Goal: Task Accomplishment & Management: Manage account settings

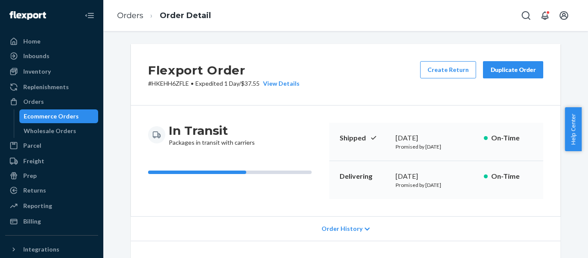
click at [335, 70] on div "Flexport Order # HKEHH6ZFLE • Expedited 1 Day / $37.55 View Details Create Retu…" at bounding box center [346, 75] width 430 height 62
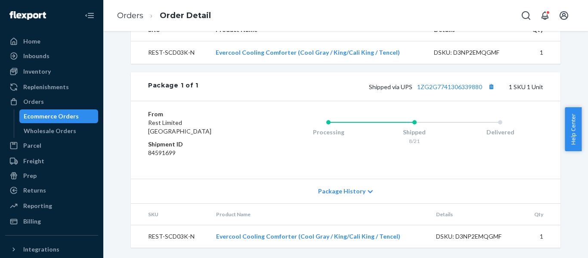
scroll to position [313, 0]
click at [489, 88] on button "Copy tracking number" at bounding box center [491, 86] width 11 height 11
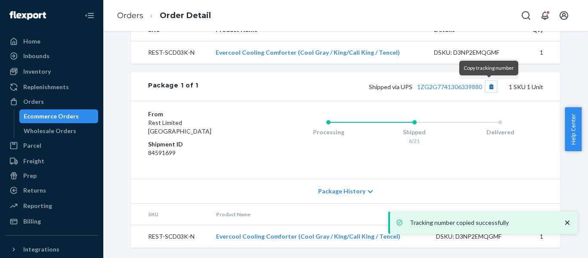
click at [491, 88] on button "Copy tracking number" at bounding box center [491, 86] width 11 height 11
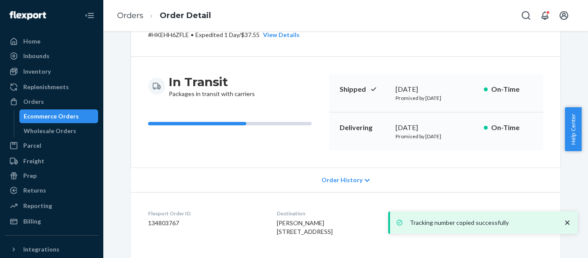
scroll to position [26, 0]
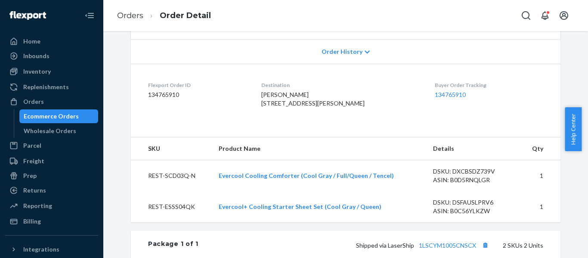
scroll to position [320, 0]
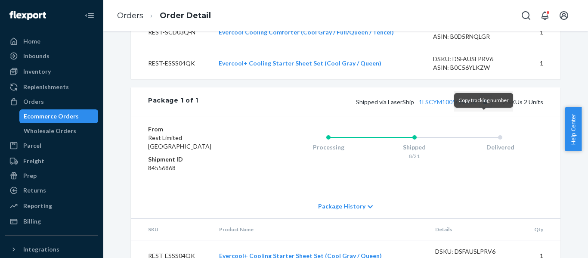
click at [484, 107] on button "Copy tracking number" at bounding box center [485, 101] width 11 height 11
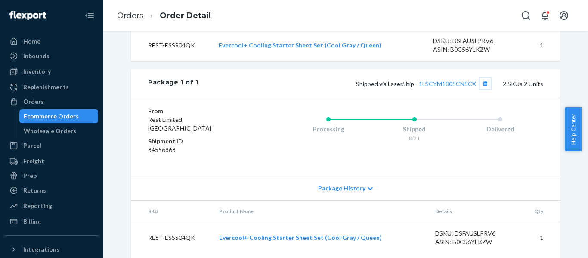
scroll to position [359, 0]
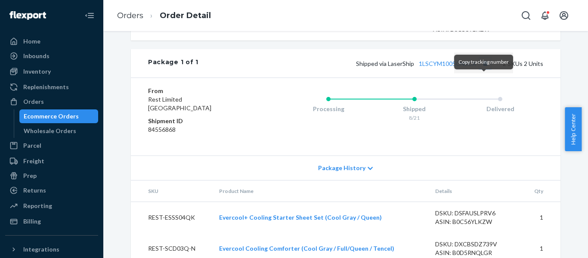
click at [482, 69] on button "Copy tracking number" at bounding box center [485, 63] width 11 height 11
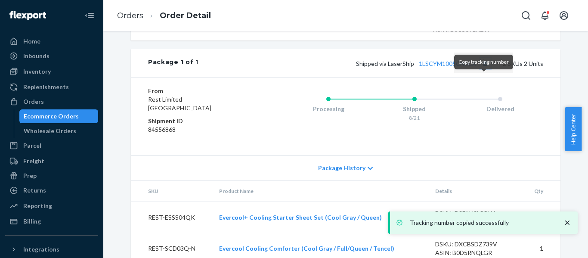
click at [483, 69] on button "Copy tracking number" at bounding box center [485, 63] width 11 height 11
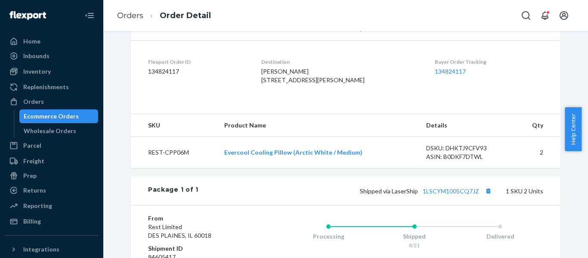
scroll to position [258, 0]
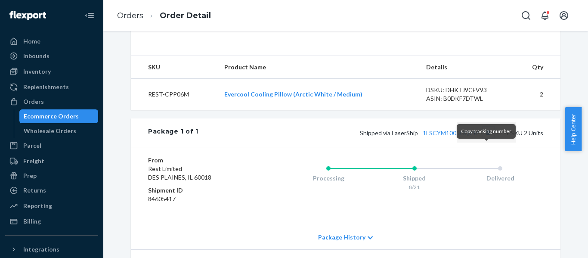
click at [490, 138] on button "Copy tracking number" at bounding box center [488, 132] width 11 height 11
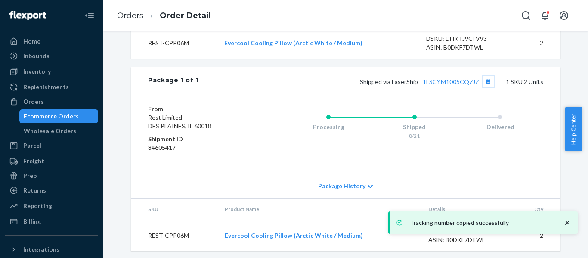
scroll to position [330, 0]
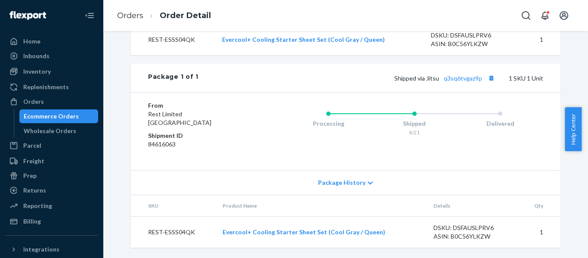
scroll to position [330, 0]
click at [490, 80] on button "Copy tracking number" at bounding box center [491, 77] width 11 height 11
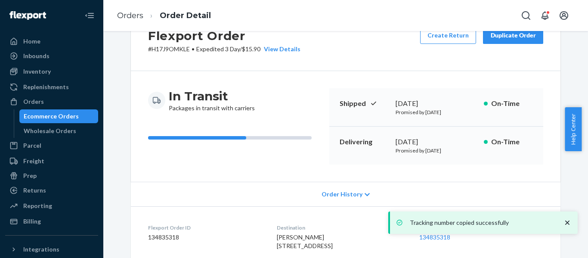
scroll to position [0, 0]
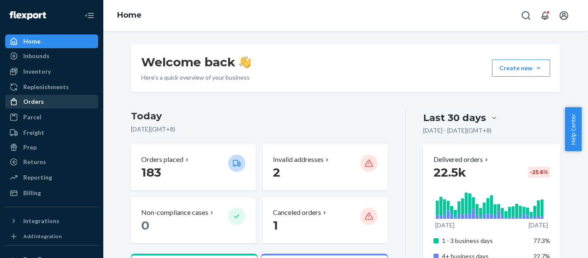
click at [43, 101] on div "Orders" at bounding box center [51, 102] width 91 height 12
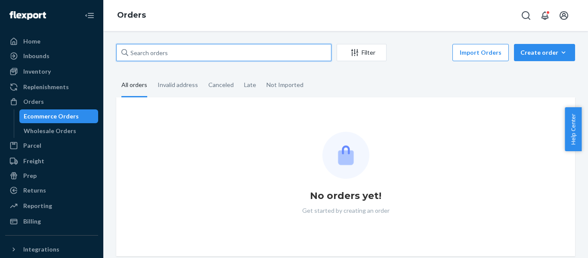
click at [140, 49] on input "text" at bounding box center [223, 52] width 215 height 17
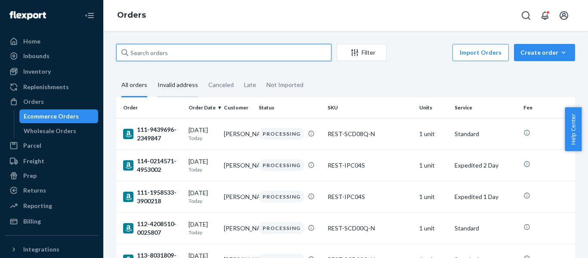
paste input "112-3593167-4151431"
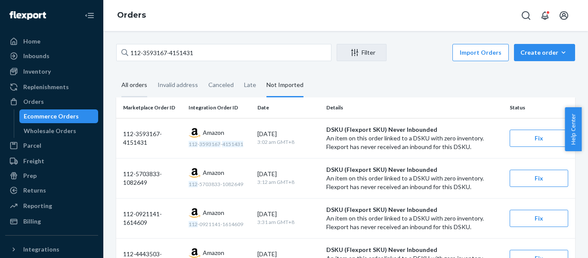
click at [128, 79] on div "All orders" at bounding box center [134, 86] width 26 height 24
click at [116, 74] on input "All orders" at bounding box center [116, 74] width 0 height 0
click at [138, 86] on div "All orders" at bounding box center [134, 86] width 26 height 24
click at [139, 86] on div "All orders" at bounding box center [134, 86] width 26 height 24
click at [116, 74] on input "All orders" at bounding box center [116, 74] width 0 height 0
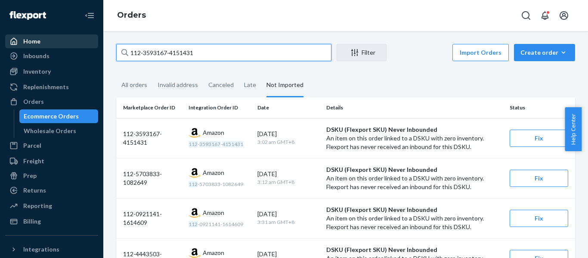
drag, startPoint x: 50, startPoint y: 47, endPoint x: 19, endPoint y: 47, distance: 30.6
click at [28, 47] on div "Home Inbounds Shipping Plans Problems Inventory Products Replenishments Orders …" at bounding box center [294, 129] width 588 height 258
paste input "4-2075747-2457814"
type input "114-2075747-2457814"
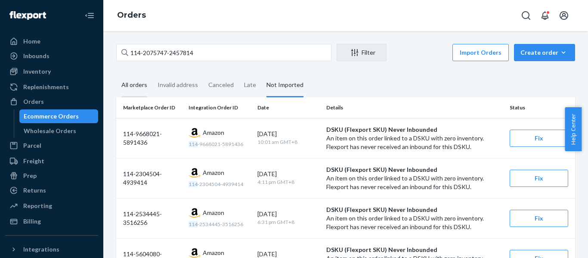
click at [127, 88] on div "All orders" at bounding box center [134, 86] width 26 height 24
click at [116, 74] on input "All orders" at bounding box center [116, 74] width 0 height 0
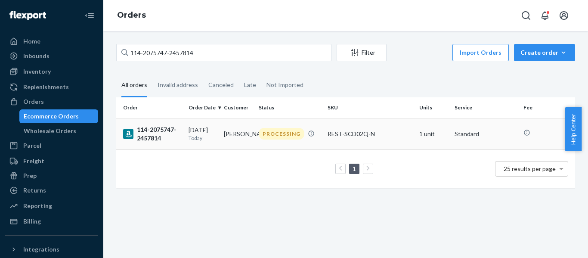
click at [155, 137] on div "114-2075747-2457814" at bounding box center [152, 133] width 59 height 17
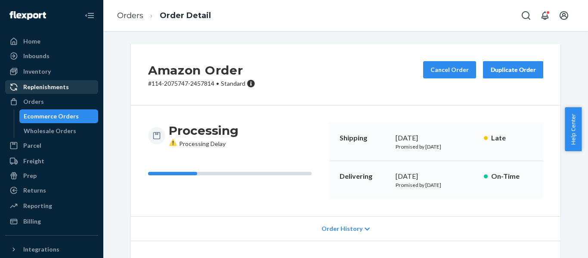
drag, startPoint x: 23, startPoint y: 102, endPoint x: 71, endPoint y: 87, distance: 50.0
click at [23, 101] on div "Orders" at bounding box center [51, 102] width 91 height 12
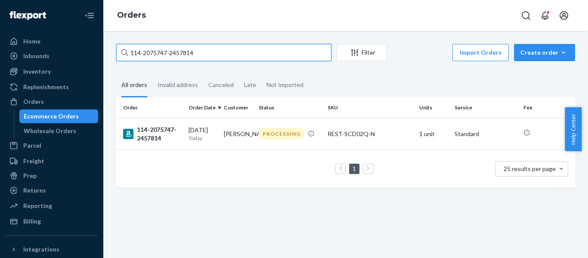
drag, startPoint x: 207, startPoint y: 54, endPoint x: -52, endPoint y: 59, distance: 258.9
click at [0, 59] on html "Home Inbounds Shipping Plans Problems Inventory Products Replenishments Orders …" at bounding box center [294, 129] width 588 height 258
paste input "3-7571708-1644225"
type input "113-7571708-1644225"
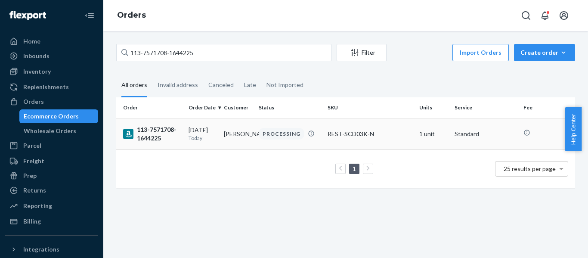
click at [171, 140] on div "113-7571708-1644225" at bounding box center [152, 133] width 59 height 17
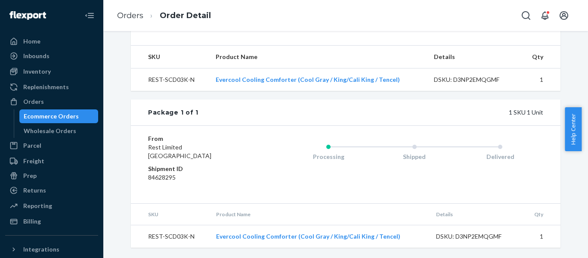
scroll to position [102, 0]
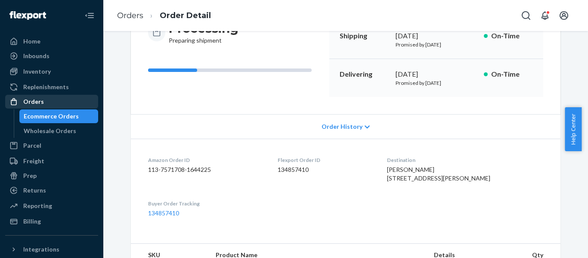
click at [40, 101] on div "Orders" at bounding box center [33, 101] width 21 height 9
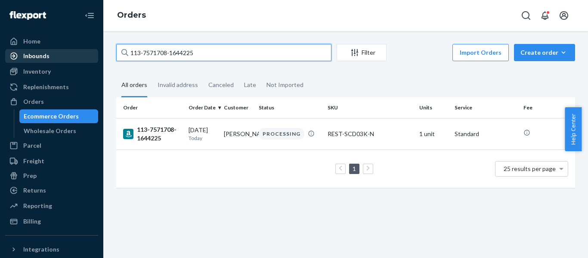
drag, startPoint x: 221, startPoint y: 54, endPoint x: 85, endPoint y: 53, distance: 136.1
click at [86, 53] on div "Home Inbounds Shipping Plans Problems Inventory Products Replenishments Orders …" at bounding box center [294, 129] width 588 height 258
paste input "4-3735318-8238607"
type input "114-3735318-8238607"
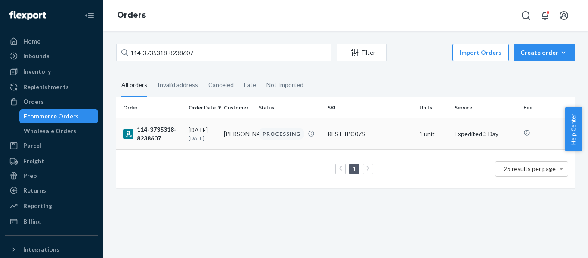
click at [152, 129] on div "114-3735318-8238607" at bounding box center [152, 133] width 59 height 17
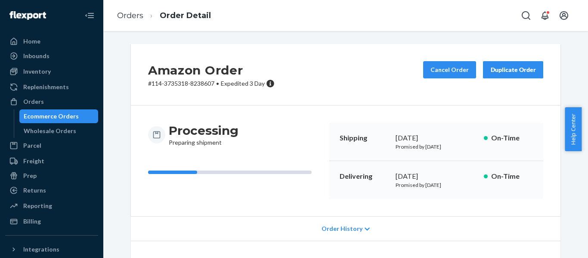
click at [31, 94] on ul "Home Inbounds Shipping Plans Problems Inventory Products Replenishments Orders …" at bounding box center [51, 131] width 93 height 194
click at [32, 99] on div "Orders" at bounding box center [33, 101] width 21 height 9
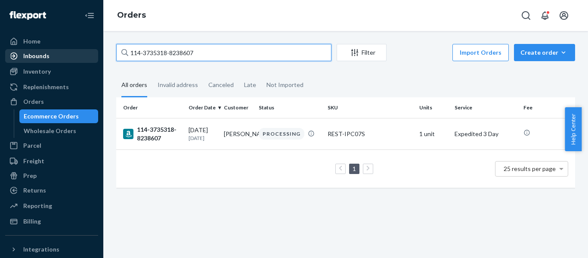
drag, startPoint x: 64, startPoint y: 65, endPoint x: 17, endPoint y: 62, distance: 47.1
click at [42, 63] on div "Home Inbounds Shipping Plans Problems Inventory Products Replenishments Orders …" at bounding box center [294, 129] width 588 height 258
paste input "1-8226688-4529062"
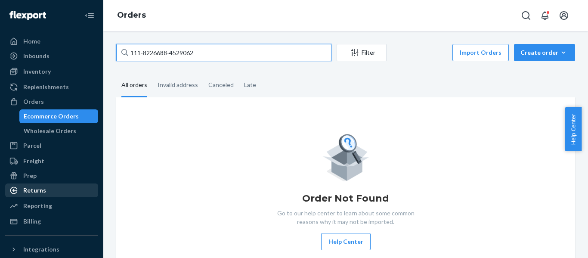
type input "111-8226688-4529062"
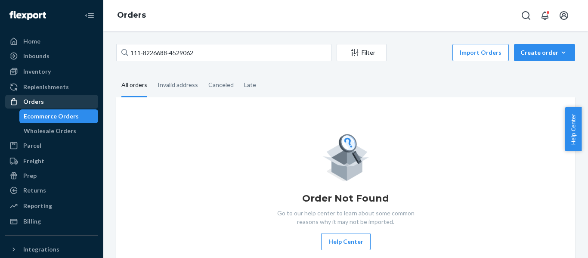
click at [27, 103] on div "Orders" at bounding box center [33, 101] width 21 height 9
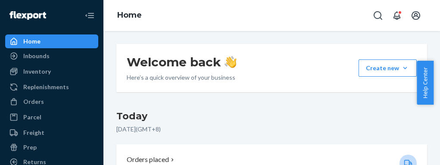
click at [311, 128] on p "August 21, 2025 ( GMT+8 )" at bounding box center [271, 129] width 311 height 9
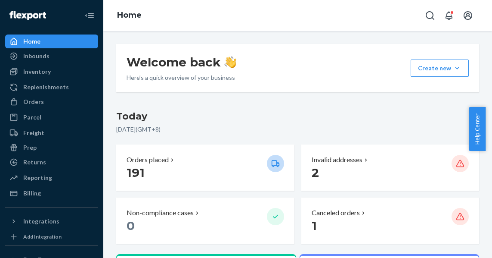
click at [321, 59] on div "Welcome back Here’s a quick overview of your business Create new Create new inb…" at bounding box center [297, 68] width 363 height 48
drag, startPoint x: 491, startPoint y: 107, endPoint x: 469, endPoint y: 106, distance: 22.9
click at [469, 106] on body "Home Inbounds Shipping Plans Problems Inventory Products Replenishments Orders …" at bounding box center [246, 129] width 492 height 258
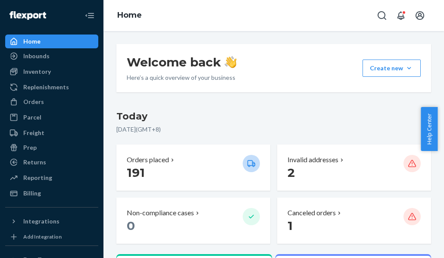
click at [321, 59] on div "Welcome back Here’s a quick overview of your business Create new Create new inb…" at bounding box center [273, 68] width 314 height 48
click at [298, 15] on div "Home" at bounding box center [273, 15] width 340 height 31
click at [40, 101] on div "Orders" at bounding box center [33, 101] width 21 height 9
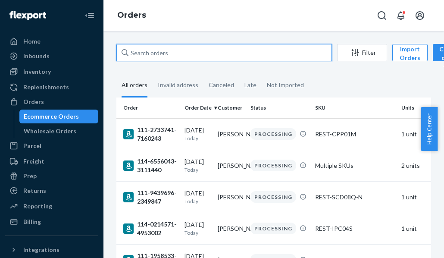
click at [176, 58] on input "text" at bounding box center [223, 52] width 215 height 17
paste input "111-8226688-4529062"
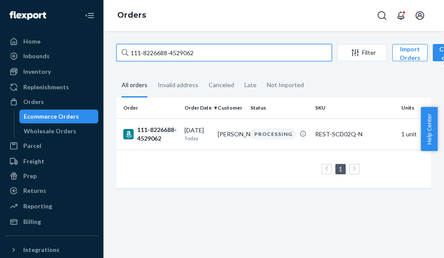
type input "111-8226688-4529062"
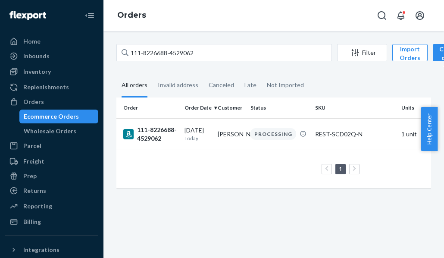
click at [355, 16] on div "Orders" at bounding box center [273, 15] width 340 height 31
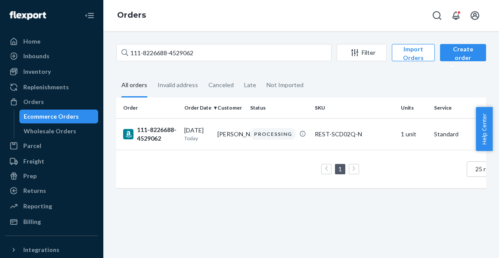
click at [290, 16] on div "Orders" at bounding box center [301, 15] width 396 height 31
click at [156, 132] on div "111-8226688-4529062" at bounding box center [150, 133] width 54 height 17
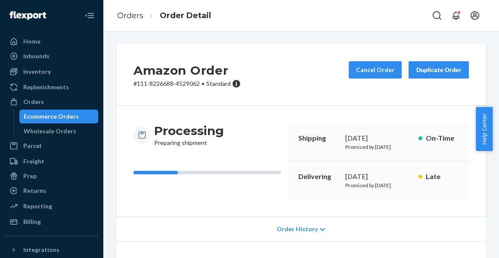
click at [288, 18] on div "Orders Order Detail" at bounding box center [301, 15] width 396 height 31
click at [32, 102] on div "Orders" at bounding box center [33, 101] width 21 height 9
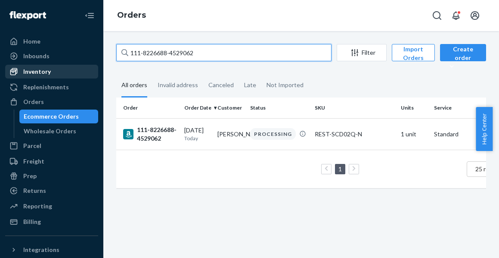
drag, startPoint x: 84, startPoint y: 69, endPoint x: 9, endPoint y: 70, distance: 74.9
click at [34, 72] on div "Home Inbounds Shipping Plans Problems Inventory Products Replenishments Orders …" at bounding box center [249, 129] width 499 height 258
paste input "3-3126213-7436211"
type input "113-3126213-7436211"
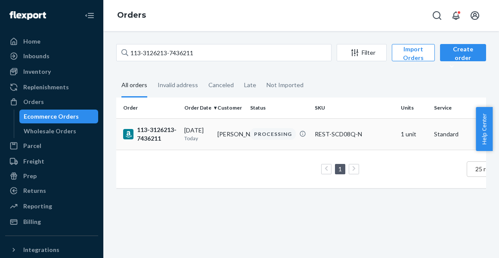
click at [152, 134] on div "113-3126213-7436211" at bounding box center [150, 133] width 54 height 17
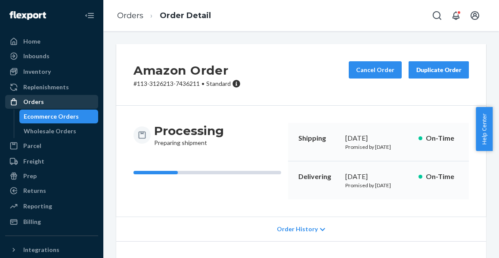
click at [34, 103] on div "Orders" at bounding box center [33, 101] width 21 height 9
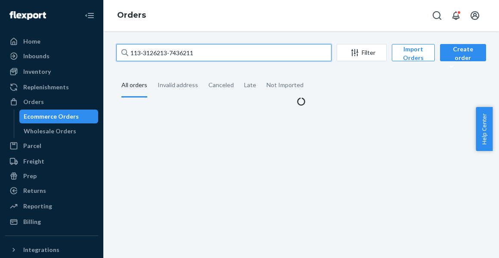
drag, startPoint x: 214, startPoint y: 52, endPoint x: -5, endPoint y: 79, distance: 220.0
click at [0, 79] on html "Home Inbounds Shipping Plans Problems Inventory Products Replenishments Orders …" at bounding box center [249, 129] width 499 height 258
paste input "1-4268346-8819412"
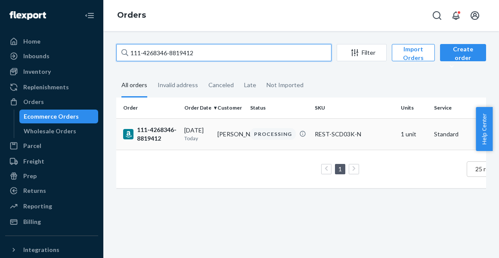
type input "111-4268346-8819412"
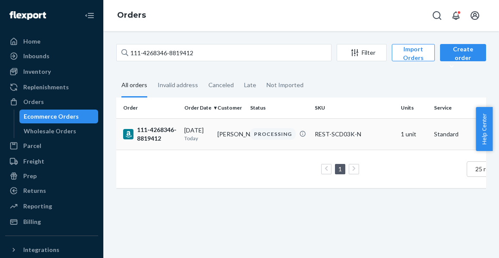
click at [155, 132] on div "111-4268346-8819412" at bounding box center [150, 133] width 54 height 17
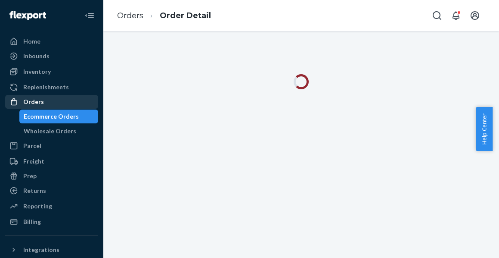
click at [38, 102] on div "Orders" at bounding box center [33, 101] width 21 height 9
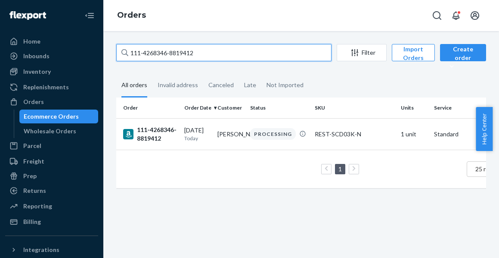
drag, startPoint x: 181, startPoint y: 56, endPoint x: 11, endPoint y: 49, distance: 169.8
click at [22, 50] on div "Home Inbounds Shipping Plans Problems Inventory Products Replenishments Orders …" at bounding box center [249, 129] width 499 height 258
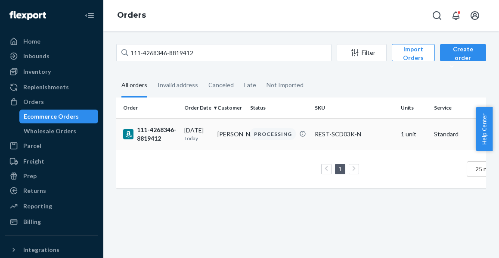
click at [155, 131] on div "111-4268346-8819412" at bounding box center [150, 133] width 54 height 17
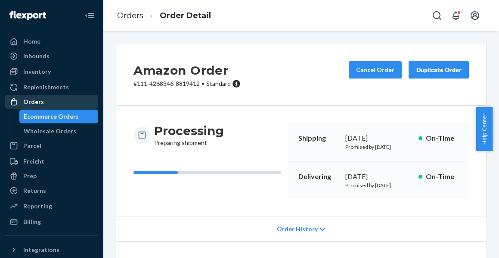
click at [35, 102] on div "Orders" at bounding box center [33, 101] width 21 height 9
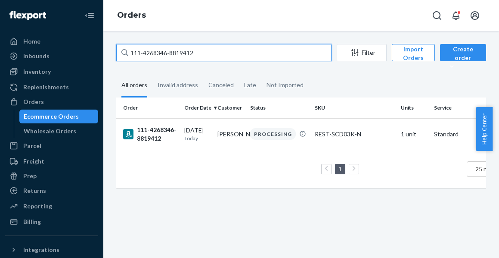
drag, startPoint x: 166, startPoint y: 53, endPoint x: 100, endPoint y: 56, distance: 66.4
click at [133, 56] on input "111-4268346-8819412" at bounding box center [223, 52] width 215 height 17
paste input "2-6126210-6647416"
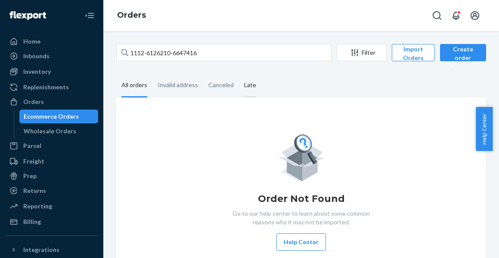
click at [245, 85] on div "Late" at bounding box center [250, 86] width 12 height 24
click at [239, 74] on input "Late" at bounding box center [239, 74] width 0 height 0
click at [248, 85] on div "Late" at bounding box center [250, 86] width 12 height 24
click at [239, 74] on input "Late" at bounding box center [239, 74] width 0 height 0
click at [137, 85] on div "All orders" at bounding box center [134, 86] width 26 height 24
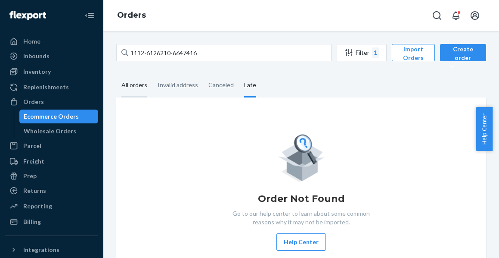
click at [116, 74] on input "All orders" at bounding box center [116, 74] width 0 height 0
click at [137, 84] on div "All orders" at bounding box center [134, 86] width 26 height 24
click at [116, 74] on input "All orders" at bounding box center [116, 74] width 0 height 0
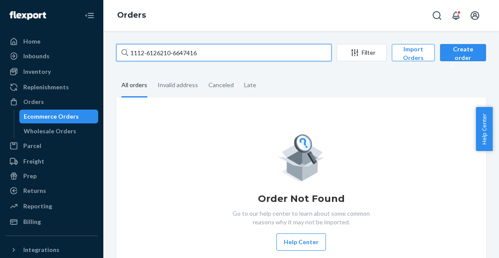
drag, startPoint x: 217, startPoint y: 53, endPoint x: -87, endPoint y: 29, distance: 305.5
click at [0, 29] on html "Home Inbounds Shipping Plans Problems Inventory Products Replenishments Orders …" at bounding box center [249, 129] width 499 height 258
paste input "text"
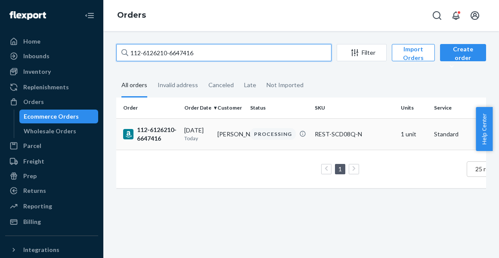
type input "112-6126210-6647416"
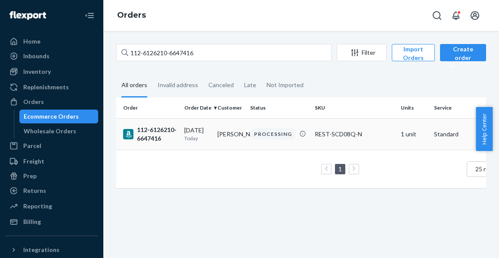
click at [152, 130] on div "112-6126210-6647416" at bounding box center [150, 133] width 54 height 17
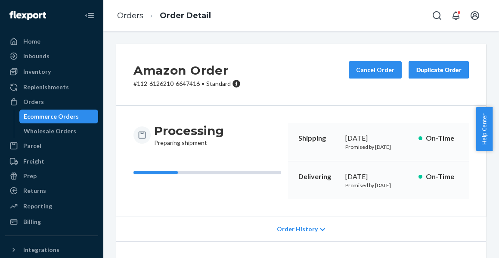
click at [285, 72] on div "Amazon Order # 112-6126210-6647416 • Standard Cancel Order Duplicate Order" at bounding box center [301, 75] width 370 height 62
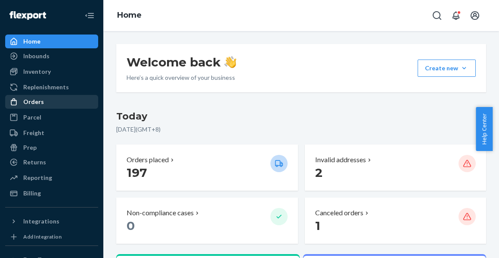
click at [35, 104] on div "Orders" at bounding box center [33, 101] width 21 height 9
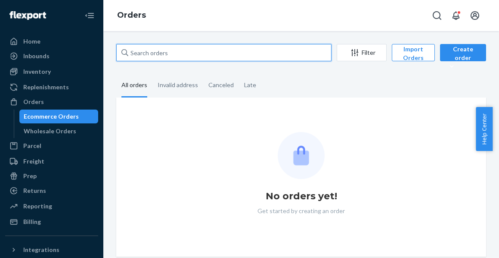
click at [176, 53] on input "text" at bounding box center [223, 52] width 215 height 17
paste input "114-7492233-0573806"
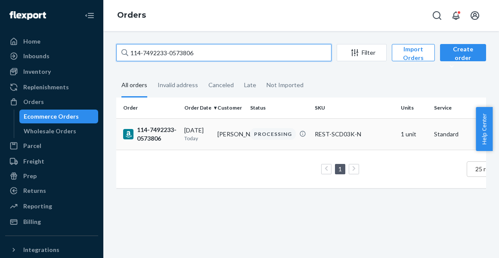
type input "114-7492233-0573806"
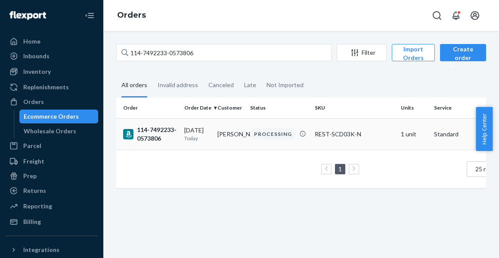
click at [150, 130] on div "114-7492233-0573806" at bounding box center [150, 133] width 54 height 17
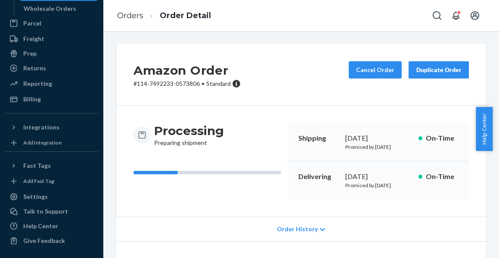
click at [297, 66] on div "Amazon Order # 114-7492233-0573806 • Standard Cancel Order Duplicate Order" at bounding box center [301, 75] width 370 height 62
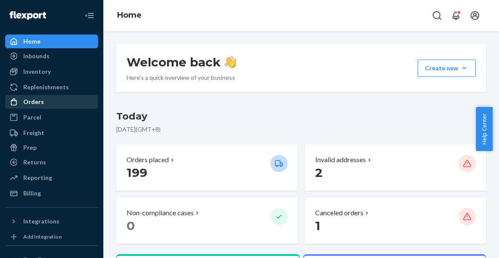
click at [31, 99] on div "Orders" at bounding box center [33, 101] width 21 height 9
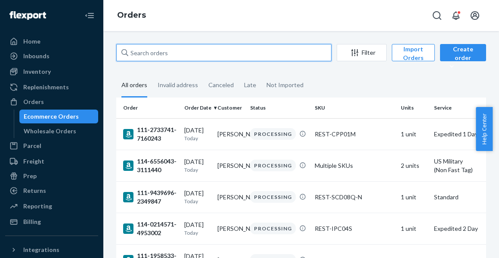
click at [174, 53] on input "text" at bounding box center [223, 52] width 215 height 17
paste input "114-7492233-0573806"
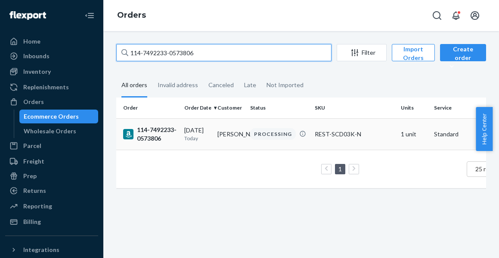
type input "114-7492233-0573806"
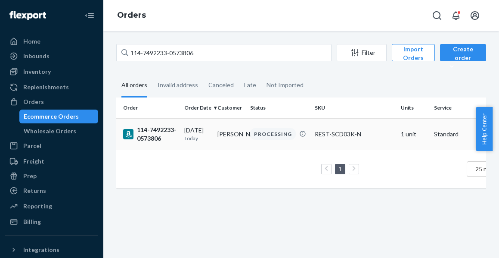
click at [142, 138] on div "114-7492233-0573806" at bounding box center [150, 133] width 54 height 17
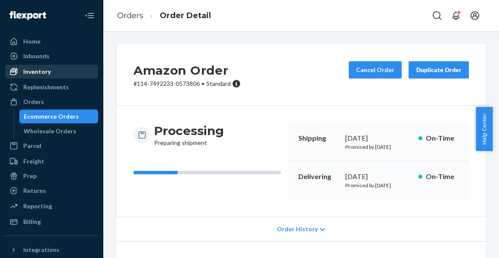
click at [21, 98] on div at bounding box center [16, 101] width 14 height 9
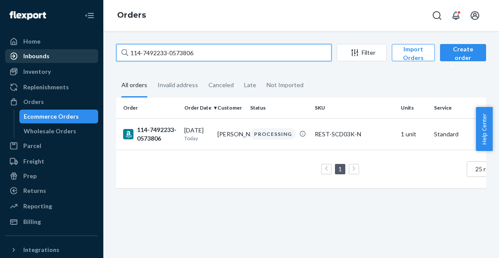
drag, startPoint x: 216, startPoint y: 52, endPoint x: 15, endPoint y: 61, distance: 201.3
click at [35, 61] on div "Home Inbounds Shipping Plans Problems Inventory Products Replenishments Orders …" at bounding box center [249, 129] width 499 height 258
paste input "2-0199601-2860200"
type input "112-0199601-2860200"
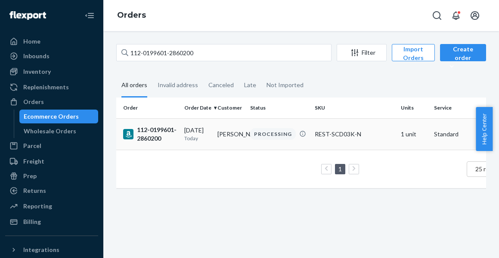
click at [152, 137] on div "112-0199601-2860200" at bounding box center [150, 133] width 54 height 17
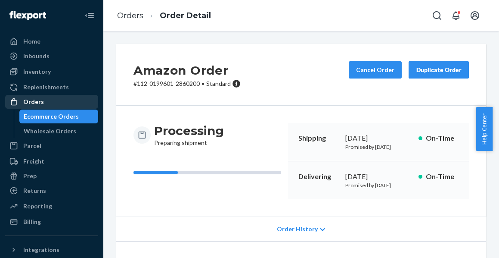
drag, startPoint x: 26, startPoint y: 102, endPoint x: 40, endPoint y: 98, distance: 14.2
click at [26, 102] on div "Orders" at bounding box center [33, 101] width 21 height 9
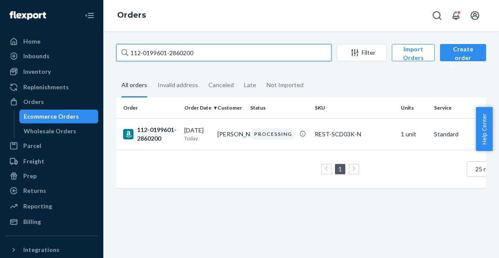
drag, startPoint x: 224, startPoint y: 53, endPoint x: -60, endPoint y: 57, distance: 283.4
click at [0, 57] on html "Home Inbounds Shipping Plans Problems Inventory Products Replenishments Orders …" at bounding box center [249, 129] width 499 height 258
paste input "4204854-8962601"
type input "112-4204854-8962601"
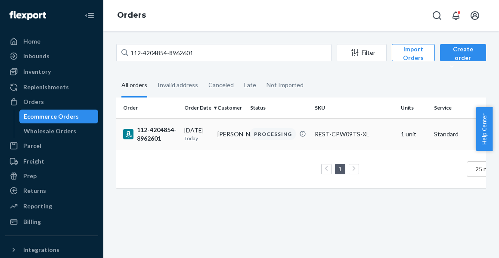
click at [162, 132] on div "112-4204854-8962601" at bounding box center [150, 133] width 54 height 17
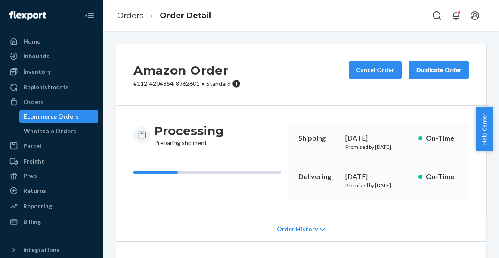
drag, startPoint x: 38, startPoint y: 102, endPoint x: 106, endPoint y: 81, distance: 70.8
click at [38, 102] on div "Orders" at bounding box center [33, 101] width 21 height 9
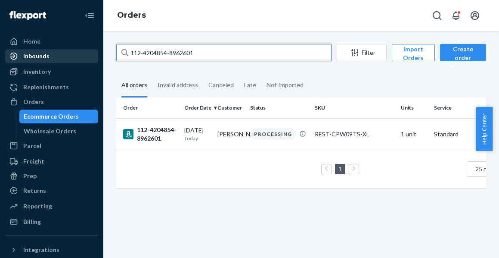
drag, startPoint x: 78, startPoint y: 52, endPoint x: 33, endPoint y: 55, distance: 45.7
click at [52, 53] on div "Home Inbounds Shipping Plans Problems Inventory Products Replenishments Orders …" at bounding box center [249, 129] width 499 height 258
paste input "3-0219384-4612247"
type input "113-0219384-4612247"
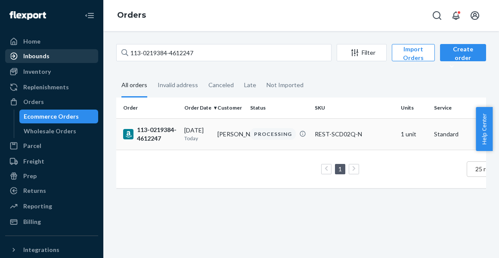
click at [140, 131] on div "113-0219384-4612247" at bounding box center [150, 133] width 54 height 17
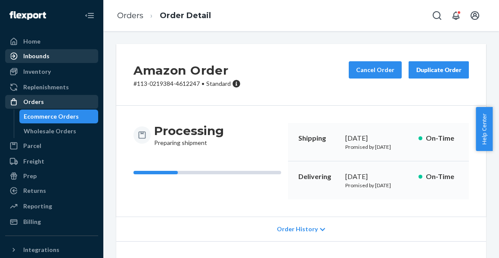
drag, startPoint x: 25, startPoint y: 99, endPoint x: 32, endPoint y: 97, distance: 6.8
click at [25, 99] on div "Orders" at bounding box center [33, 101] width 21 height 9
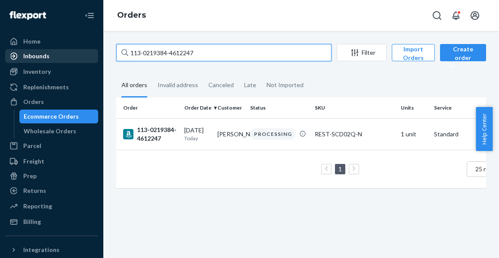
drag, startPoint x: 192, startPoint y: 50, endPoint x: -35, endPoint y: 50, distance: 227.0
click at [0, 50] on html "Home Inbounds Shipping Plans Problems Inventory Products Replenishments Orders …" at bounding box center [249, 129] width 499 height 258
paste input "1-2768164-2153816"
type input "111-2768164-2153816"
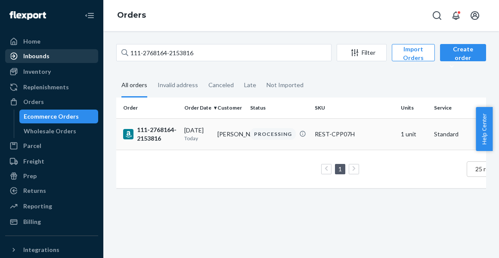
click at [152, 133] on div "111-2768164-2153816" at bounding box center [150, 133] width 54 height 17
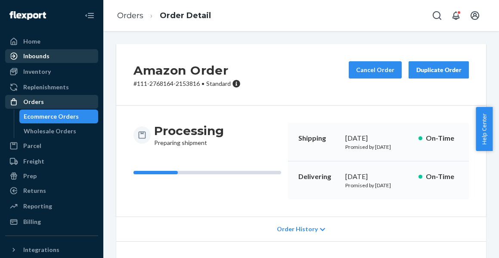
click at [34, 99] on div "Orders" at bounding box center [33, 101] width 21 height 9
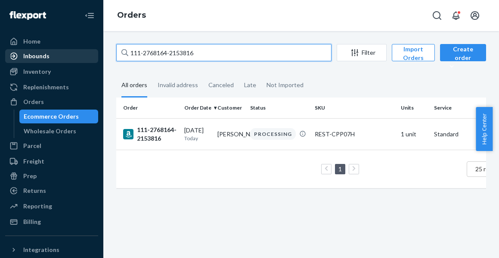
drag, startPoint x: -72, startPoint y: 61, endPoint x: -98, endPoint y: 63, distance: 25.9
click at [0, 63] on html "Home Inbounds Shipping Plans Problems Inventory Products Replenishments Orders …" at bounding box center [249, 129] width 499 height 258
paste input "2-0511165-4109024"
type input "112-0511165-4109024"
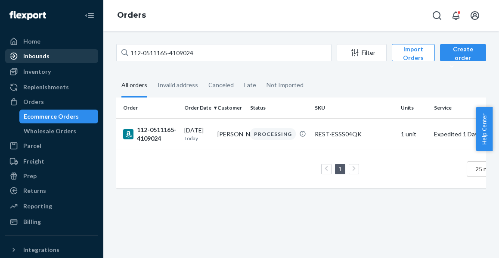
click at [152, 133] on div "112-0511165-4109024" at bounding box center [150, 133] width 54 height 17
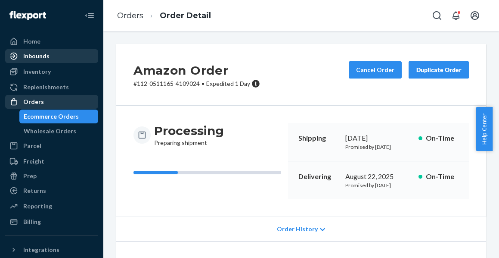
click at [31, 101] on div "Orders" at bounding box center [33, 101] width 21 height 9
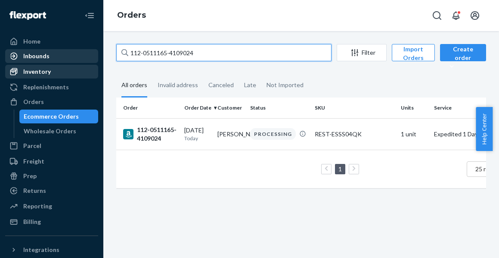
drag, startPoint x: 121, startPoint y: 66, endPoint x: 74, endPoint y: 72, distance: 47.7
click at [81, 71] on div "Home Inbounds Shipping Plans Problems Inventory Products Replenishments Orders …" at bounding box center [249, 129] width 499 height 258
paste input "1-7237543-4448246"
type input "111-7237543-4448246"
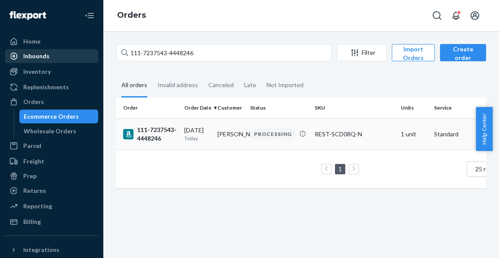
click at [159, 132] on div "111-7237543-4448246" at bounding box center [150, 133] width 54 height 17
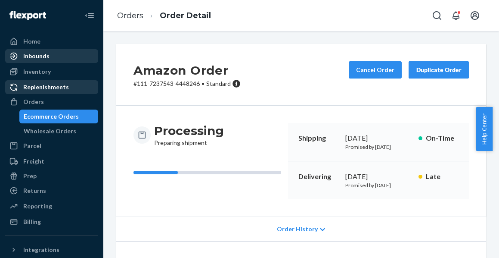
click at [38, 102] on div "Orders" at bounding box center [33, 101] width 21 height 9
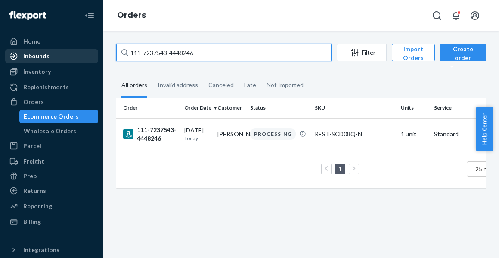
drag, startPoint x: 173, startPoint y: 58, endPoint x: -109, endPoint y: 59, distance: 281.7
click at [0, 59] on html "Home Inbounds Shipping Plans Problems Inventory Products Replenishments Orders …" at bounding box center [249, 129] width 499 height 258
paste input "3-7679888-4657049"
type input "113-7679888-4657049"
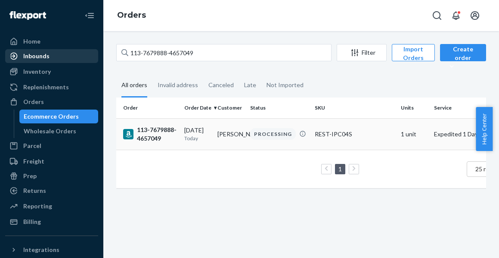
click at [141, 129] on div "113-7679888-4657049" at bounding box center [150, 133] width 54 height 17
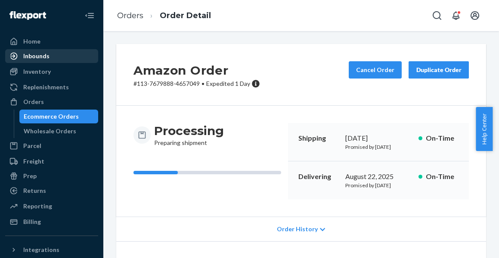
click at [360, 22] on div "Orders Order Detail" at bounding box center [301, 15] width 396 height 31
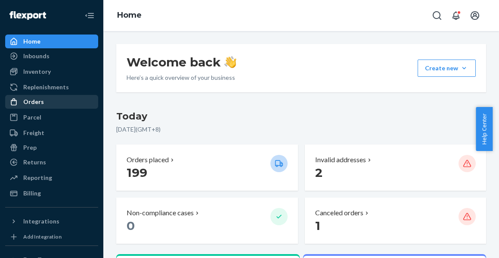
click at [36, 103] on div "Orders" at bounding box center [33, 101] width 21 height 9
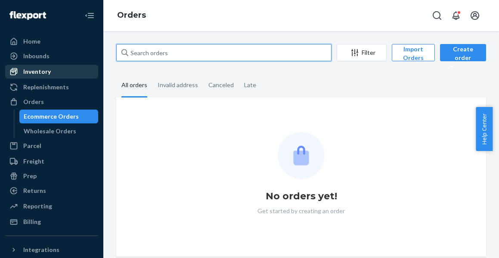
drag, startPoint x: 127, startPoint y: 58, endPoint x: 79, endPoint y: 67, distance: 48.7
click at [92, 67] on div "Home Inbounds Shipping Plans Problems Inventory Products Replenishments Orders …" at bounding box center [249, 129] width 499 height 258
paste input "113-1152459-4918612"
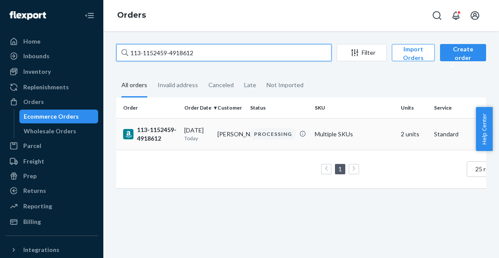
type input "113-1152459-4918612"
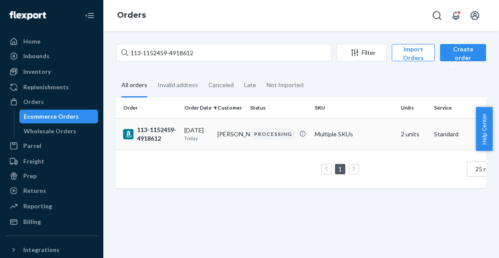
click at [147, 131] on div "113-1152459-4918612" at bounding box center [150, 133] width 54 height 17
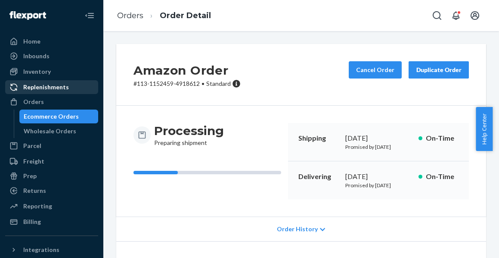
click at [30, 101] on div "Orders" at bounding box center [33, 101] width 21 height 9
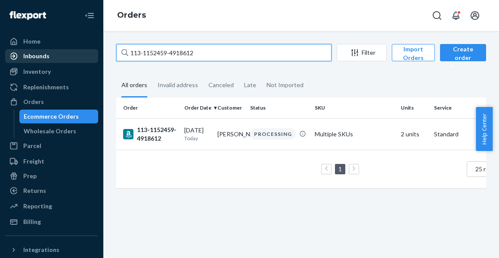
drag, startPoint x: 200, startPoint y: 53, endPoint x: 20, endPoint y: 57, distance: 180.0
click at [20, 57] on div "Home Inbounds Shipping Plans Problems Inventory Products Replenishments Orders …" at bounding box center [249, 129] width 499 height 258
paste input "1-0531373-9977853"
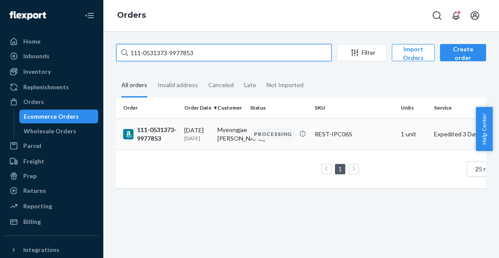
type input "111-0531373-9977853"
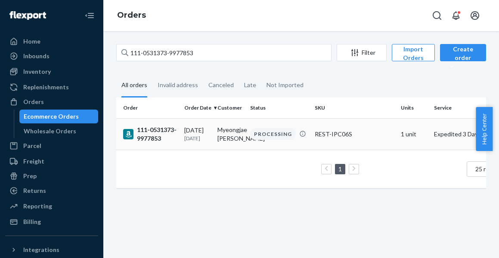
click at [155, 130] on div "111-0531373-9977853" at bounding box center [150, 133] width 54 height 17
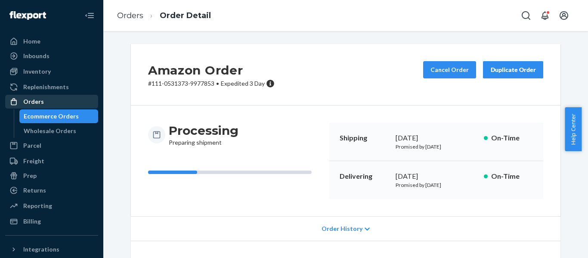
click at [41, 105] on div "Orders" at bounding box center [33, 101] width 21 height 9
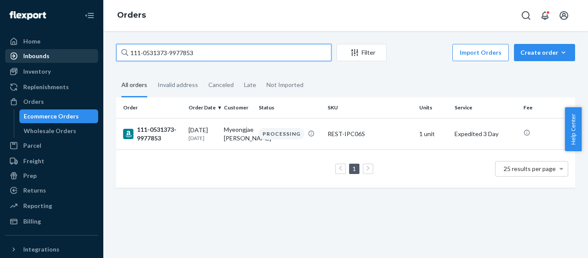
drag, startPoint x: 223, startPoint y: 52, endPoint x: 65, endPoint y: 52, distance: 157.6
click at [87, 52] on div "Home Inbounds Shipping Plans Problems Inventory Products Replenishments Orders …" at bounding box center [294, 129] width 588 height 258
paste input "4-5129274-7922654"
type input "114-5129274-7922654"
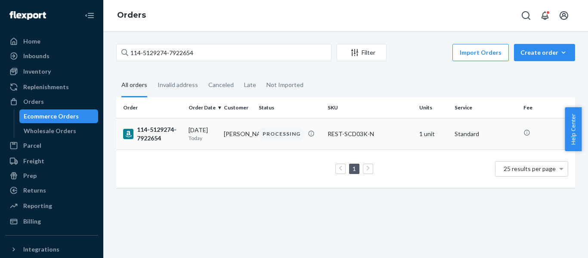
click at [155, 133] on div "114-5129274-7922654" at bounding box center [152, 133] width 59 height 17
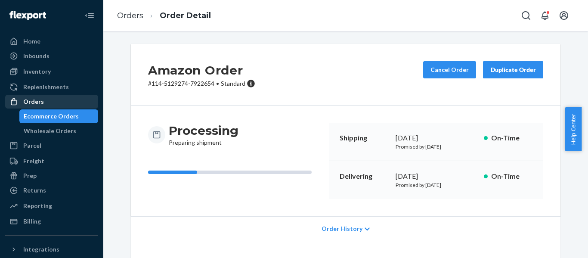
drag, startPoint x: 35, startPoint y: 104, endPoint x: 67, endPoint y: 100, distance: 32.2
click at [35, 104] on div "Orders" at bounding box center [33, 101] width 21 height 9
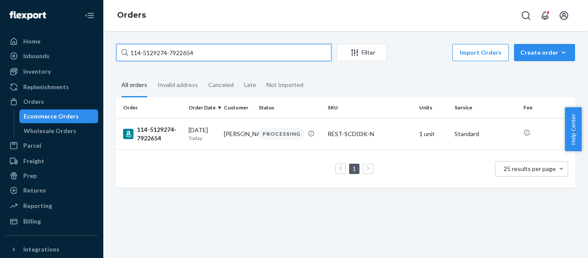
drag, startPoint x: 6, startPoint y: 90, endPoint x: -22, endPoint y: 97, distance: 29.8
click at [0, 97] on html "Home Inbounds Shipping Plans Problems Inventory Products Replenishments Orders …" at bounding box center [294, 129] width 588 height 258
paste input "2191495-0773019"
type input "114-2191495-0773019"
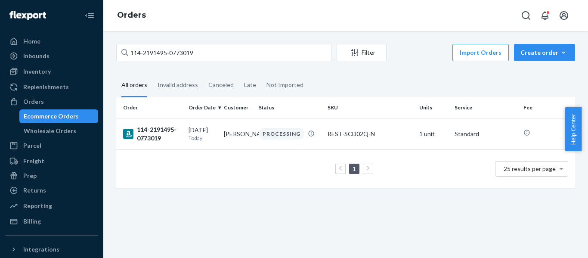
click at [152, 128] on div "114-2191495-0773019" at bounding box center [152, 133] width 59 height 17
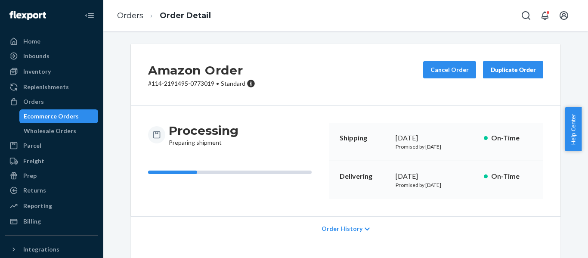
click at [29, 96] on div "Orders" at bounding box center [51, 102] width 91 height 12
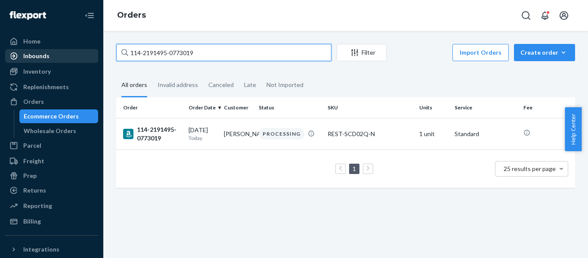
drag, startPoint x: 215, startPoint y: 53, endPoint x: 43, endPoint y: 56, distance: 172.3
click at [47, 56] on div "Home Inbounds Shipping Plans Problems Inventory Products Replenishments Orders …" at bounding box center [294, 129] width 588 height 258
paste input "3-8336140-1597822"
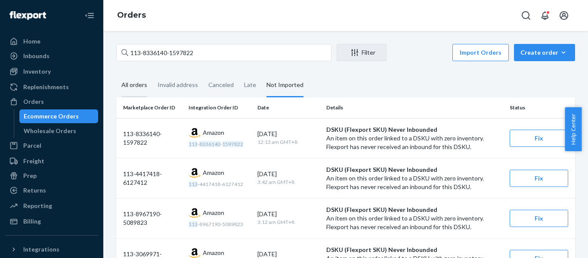
click at [141, 89] on div "All orders" at bounding box center [134, 86] width 26 height 24
click at [116, 74] on input "All orders" at bounding box center [116, 74] width 0 height 0
click at [141, 88] on div "All orders" at bounding box center [134, 86] width 26 height 24
click at [116, 74] on input "All orders" at bounding box center [116, 74] width 0 height 0
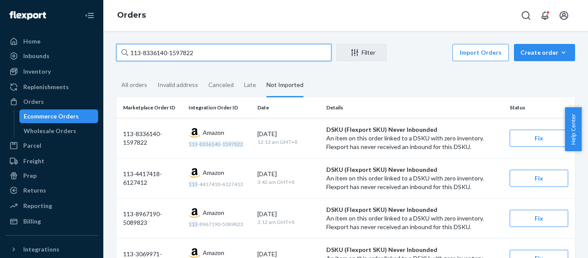
drag, startPoint x: 174, startPoint y: 56, endPoint x: -79, endPoint y: 56, distance: 253.2
click at [0, 56] on html "Home Inbounds Shipping Plans Problems Inventory Products Replenishments Orders …" at bounding box center [294, 129] width 588 height 258
paste input "4-6535055-7689830"
type input "114-6535055-7689830"
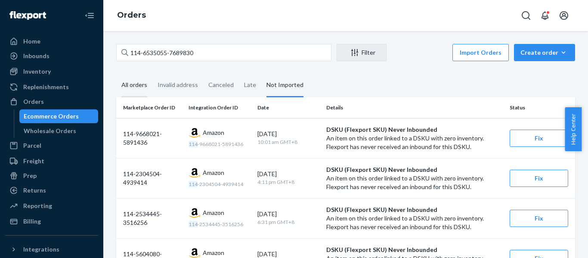
click at [124, 83] on div "All orders" at bounding box center [134, 86] width 26 height 24
click at [116, 74] on input "All orders" at bounding box center [116, 74] width 0 height 0
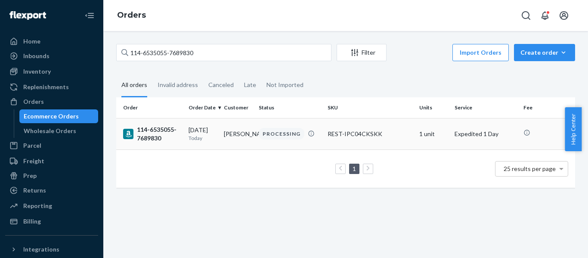
click at [158, 134] on div "114-6535055-7689830" at bounding box center [152, 133] width 59 height 17
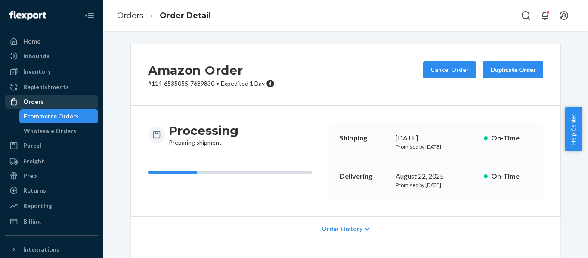
click at [34, 100] on div "Orders" at bounding box center [33, 101] width 21 height 9
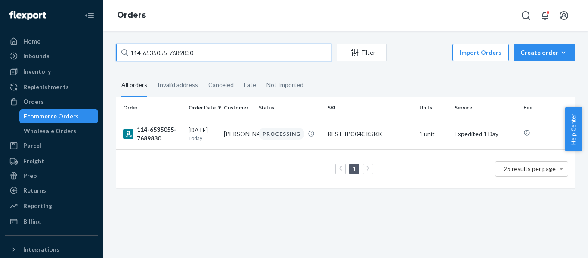
drag, startPoint x: 23, startPoint y: 42, endPoint x: -8, endPoint y: 50, distance: 31.4
click at [0, 50] on html "Home Inbounds Shipping Plans Problems Inventory Products Replenishments Orders …" at bounding box center [294, 129] width 588 height 258
paste input "1-6657735-5197859"
type input "111-6657735-5197859"
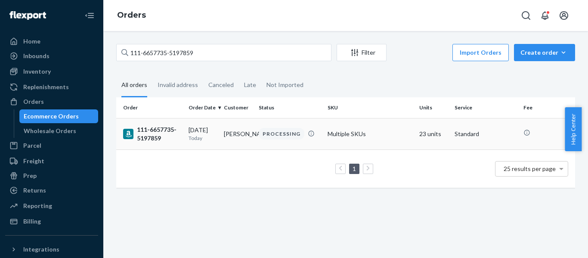
click at [152, 135] on div "111-6657735-5197859" at bounding box center [152, 133] width 59 height 17
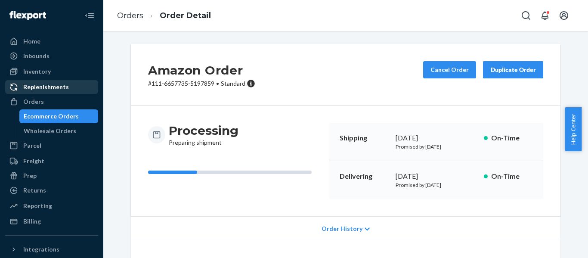
click at [42, 102] on div "Orders" at bounding box center [33, 101] width 21 height 9
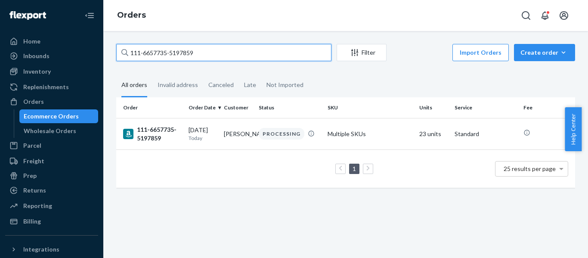
drag, startPoint x: -36, startPoint y: 55, endPoint x: -51, endPoint y: 55, distance: 15.5
click at [0, 55] on html "Home Inbounds Shipping Plans Problems Inventory Products Replenishments Orders …" at bounding box center [294, 129] width 588 height 258
paste input "7453505-1047432"
type input "111-7453505-1047432"
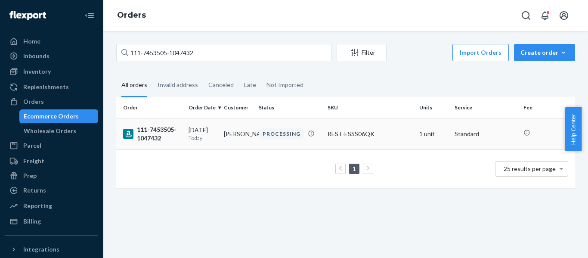
click at [148, 136] on div "111-7453505-1047432" at bounding box center [152, 133] width 59 height 17
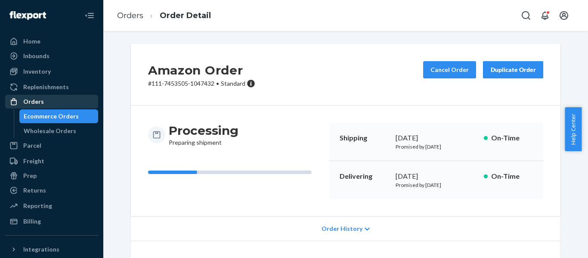
click at [44, 103] on div "Orders" at bounding box center [51, 102] width 91 height 12
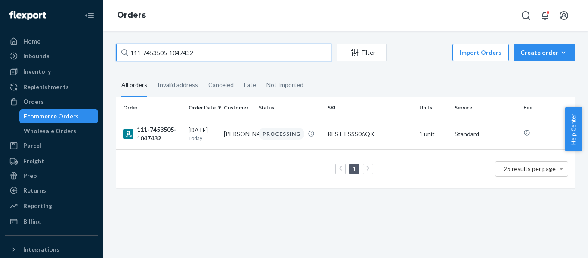
drag, startPoint x: 200, startPoint y: 50, endPoint x: -49, endPoint y: 76, distance: 250.3
click at [0, 76] on html "Home Inbounds Shipping Plans Problems Inventory Products Replenishments Orders …" at bounding box center [294, 129] width 588 height 258
paste input "4-4261392-450180"
type input "114-4261392-4501802"
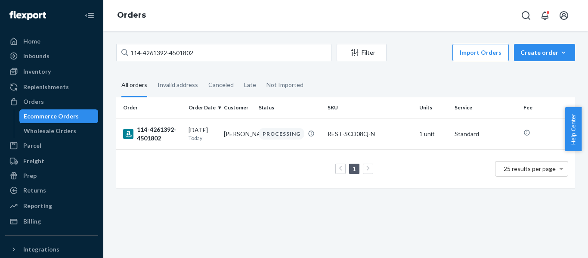
drag, startPoint x: 144, startPoint y: 134, endPoint x: 12, endPoint y: 137, distance: 132.3
click at [144, 134] on div "114-4261392-4501802" at bounding box center [152, 133] width 59 height 17
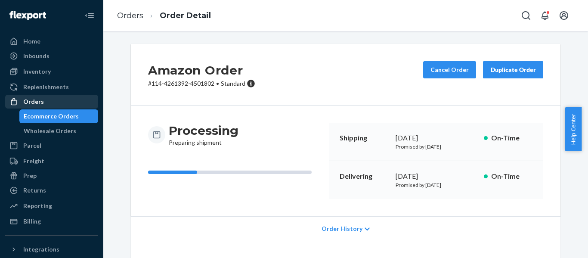
click at [43, 100] on div "Orders" at bounding box center [51, 102] width 91 height 12
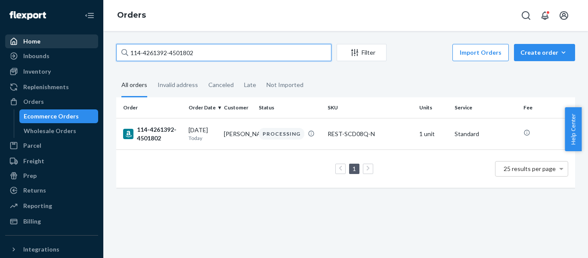
click at [50, 41] on div "Home Inbounds Shipping Plans Problems Inventory Products Replenishments Orders …" at bounding box center [294, 129] width 588 height 258
paste input "3-2615427-3790620"
type input "113-2615427-3790620"
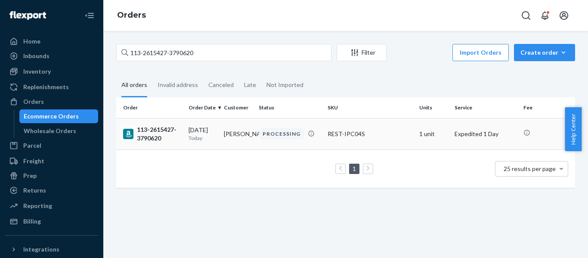
click at [166, 134] on div "113-2615427-3790620" at bounding box center [152, 133] width 59 height 17
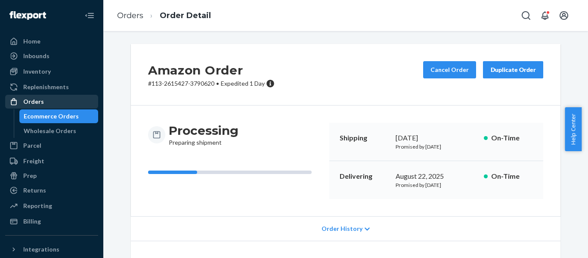
click at [23, 99] on div "Orders" at bounding box center [33, 101] width 21 height 9
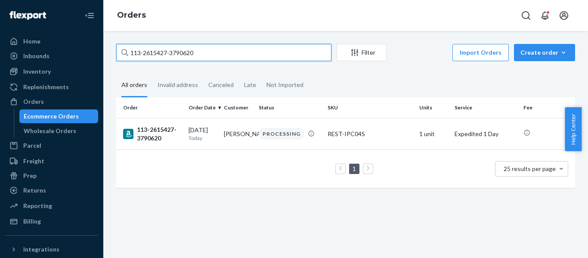
drag, startPoint x: 196, startPoint y: 51, endPoint x: 3, endPoint y: 49, distance: 192.9
click at [3, 49] on div "Home Inbounds Shipping Plans Problems Inventory Products Replenishments Orders …" at bounding box center [294, 129] width 588 height 258
paste input "2-1498131-8960255"
type input "112-1498131-8960255"
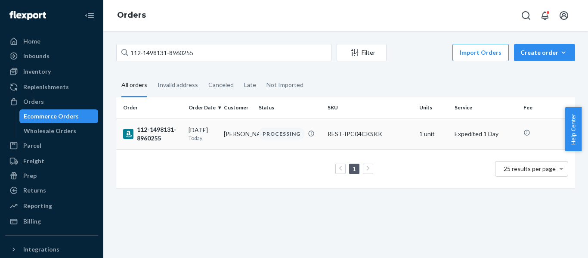
click at [166, 139] on div "112-1498131-8960255" at bounding box center [152, 133] width 59 height 17
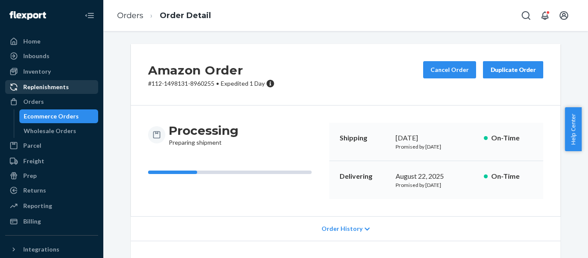
drag, startPoint x: 37, startPoint y: 103, endPoint x: 73, endPoint y: 89, distance: 38.5
click at [37, 103] on div "Orders" at bounding box center [33, 101] width 21 height 9
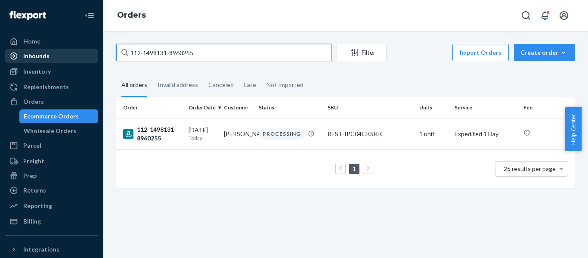
drag, startPoint x: 150, startPoint y: 50, endPoint x: 57, endPoint y: 59, distance: 93.5
click at [60, 59] on div "Home Inbounds Shipping Plans Problems Inventory Products Replenishments Orders …" at bounding box center [294, 129] width 588 height 258
paste input "2032455-607866"
type input "112-2032455-6078665"
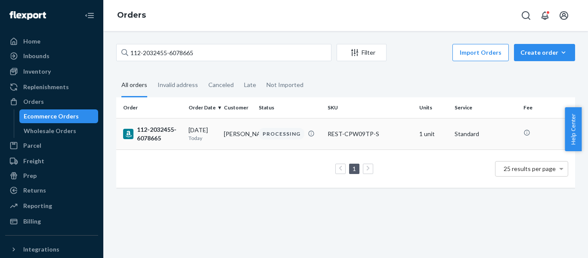
click at [155, 140] on div "112-2032455-6078665" at bounding box center [152, 133] width 59 height 17
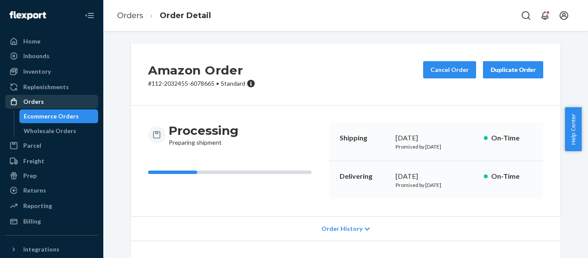
click at [32, 100] on div "Orders" at bounding box center [33, 101] width 21 height 9
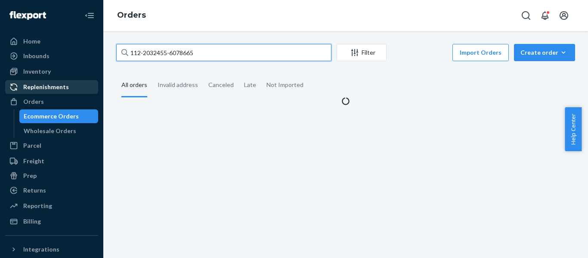
drag, startPoint x: 63, startPoint y: 70, endPoint x: 5, endPoint y: 84, distance: 59.5
click at [19, 81] on div "Home Inbounds Shipping Plans Problems Inventory Products Replenishments Orders …" at bounding box center [294, 129] width 588 height 258
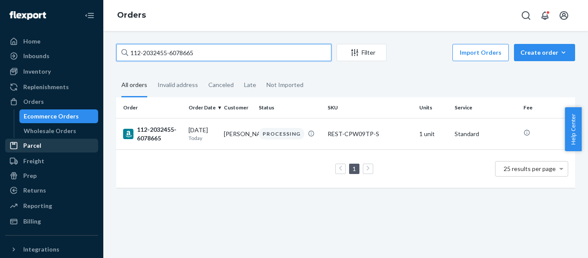
paste input "3257455-532744"
type input "112-3257455-5327445"
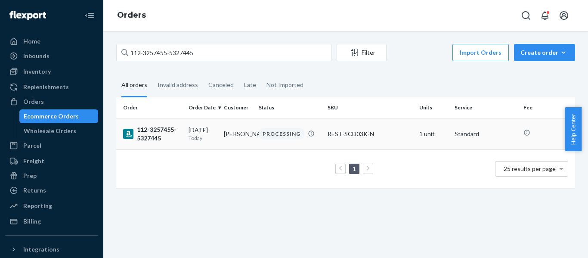
click at [158, 131] on div "112-3257455-5327445" at bounding box center [152, 133] width 59 height 17
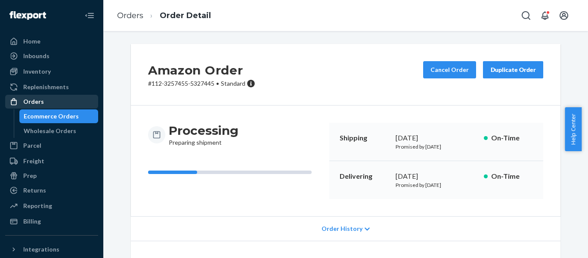
click at [35, 103] on div "Orders" at bounding box center [33, 101] width 21 height 9
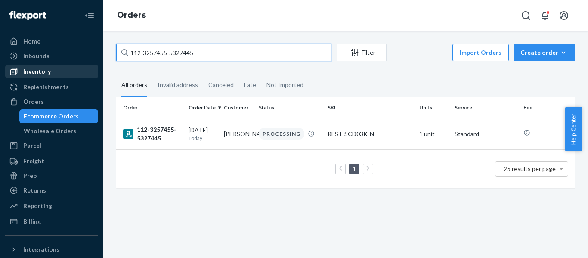
drag, startPoint x: 180, startPoint y: 54, endPoint x: 42, endPoint y: 71, distance: 139.7
click at [58, 71] on div "Home Inbounds Shipping Plans Problems Inventory Products Replenishments Orders …" at bounding box center [294, 129] width 588 height 258
paste input "3-7000639-5096243"
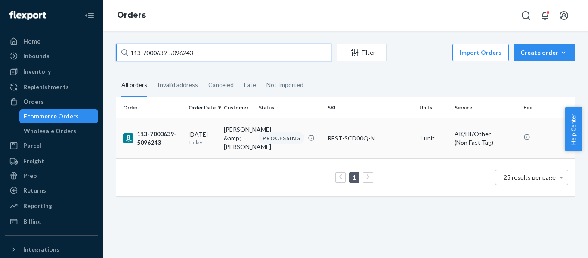
type input "113-7000639-5096243"
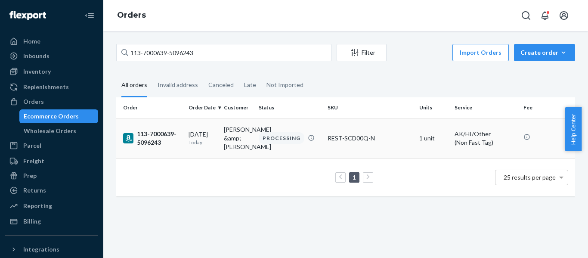
click at [162, 147] on div "113-7000639-5096243" at bounding box center [152, 138] width 59 height 17
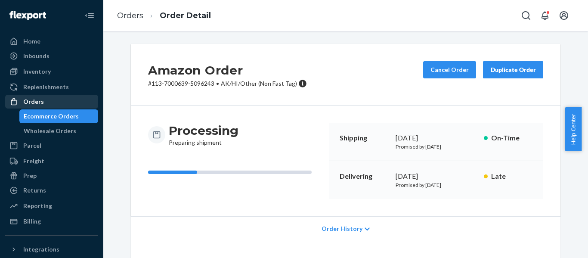
click at [38, 101] on div "Orders" at bounding box center [33, 101] width 21 height 9
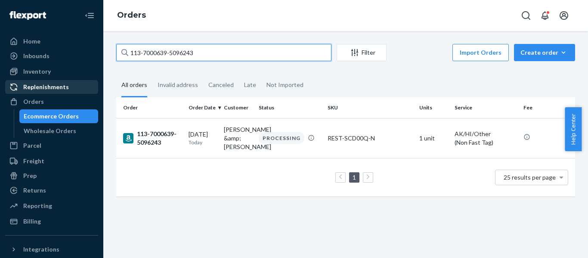
drag, startPoint x: 217, startPoint y: 47, endPoint x: 15, endPoint y: 83, distance: 204.8
click at [18, 84] on div "Home Inbounds Shipping Plans Problems Inventory Products Replenishments Orders …" at bounding box center [294, 129] width 588 height 258
paste input "8491004-8663449"
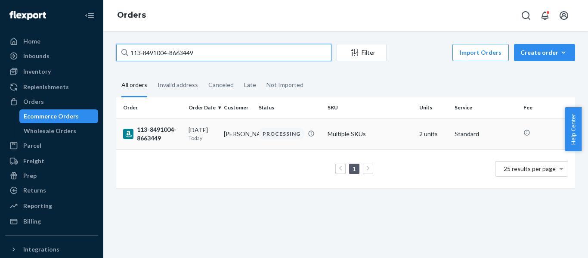
type input "113-8491004-8663449"
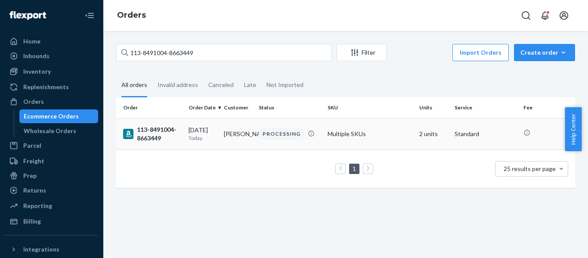
click at [146, 134] on div "113-8491004-8663449" at bounding box center [152, 133] width 59 height 17
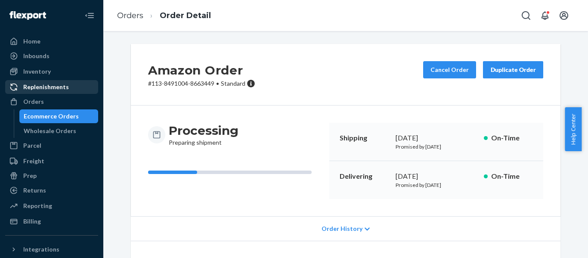
click at [40, 102] on div "Orders" at bounding box center [33, 101] width 21 height 9
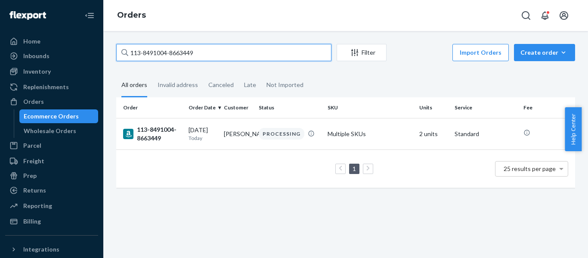
drag, startPoint x: 34, startPoint y: 62, endPoint x: -23, endPoint y: 62, distance: 56.4
click at [0, 62] on html "Home Inbounds Shipping Plans Problems Inventory Products Replenishments Orders …" at bounding box center [294, 129] width 588 height 258
paste input "4-3995590-0026618"
type input "114-3995590-0026618"
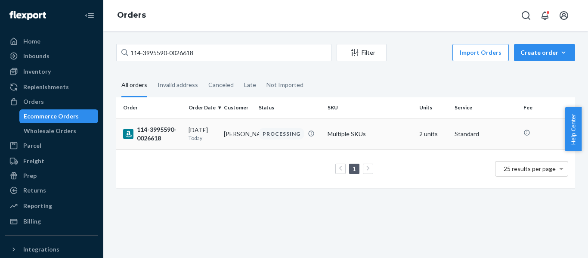
click at [139, 132] on div "114-3995590-0026618" at bounding box center [152, 133] width 59 height 17
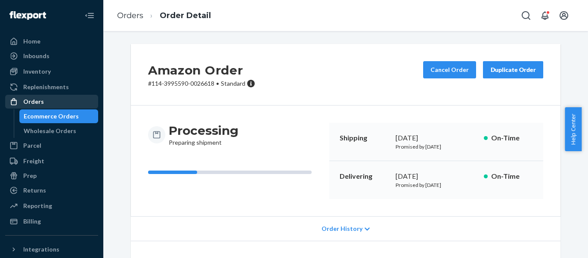
click at [41, 105] on div "Orders" at bounding box center [33, 101] width 21 height 9
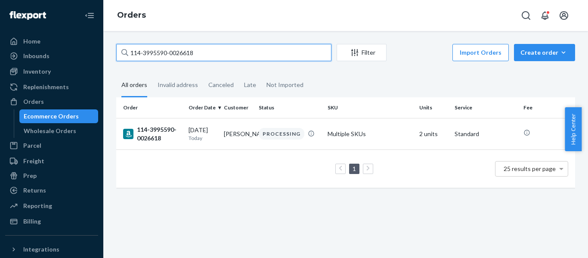
drag, startPoint x: 152, startPoint y: 55, endPoint x: -39, endPoint y: 64, distance: 191.8
click at [0, 64] on html "Home Inbounds Shipping Plans Problems Inventory Products Replenishments Orders …" at bounding box center [294, 129] width 588 height 258
paste input "2-4638416-5447465"
type input "112-4638416-5447465"
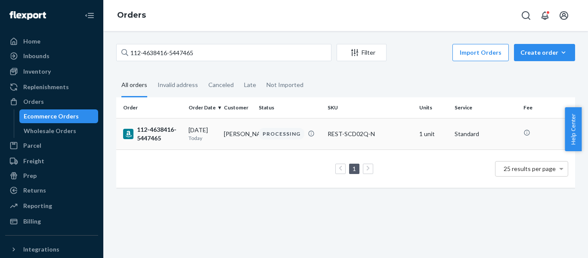
click at [148, 140] on div "112-4638416-5447465" at bounding box center [152, 133] width 59 height 17
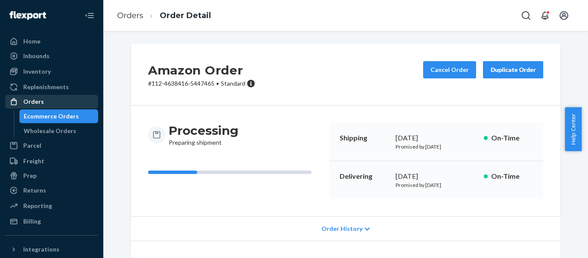
drag, startPoint x: 33, startPoint y: 99, endPoint x: 30, endPoint y: 104, distance: 5.8
click at [33, 99] on div "Orders" at bounding box center [33, 101] width 21 height 9
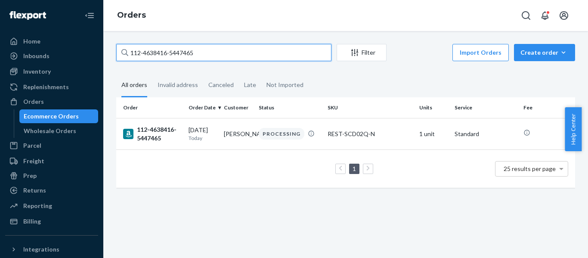
drag, startPoint x: -62, startPoint y: 64, endPoint x: -125, endPoint y: 68, distance: 63.4
click at [0, 68] on html "Home Inbounds Shipping Plans Problems Inventory Products Replenishments Orders …" at bounding box center [294, 129] width 588 height 258
paste input "4-7810355-8379413"
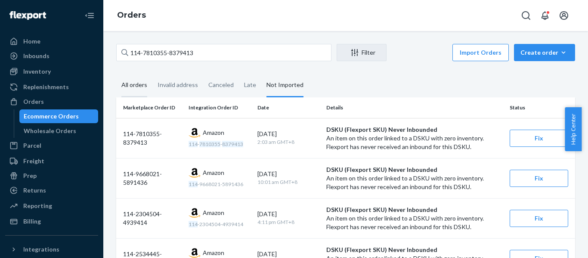
click at [133, 87] on div "All orders" at bounding box center [134, 86] width 26 height 24
click at [116, 74] on input "All orders" at bounding box center [116, 74] width 0 height 0
click at [133, 87] on div "All orders" at bounding box center [134, 86] width 26 height 24
click at [116, 74] on input "All orders" at bounding box center [116, 74] width 0 height 0
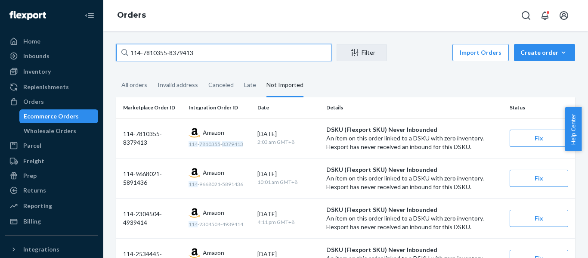
drag, startPoint x: -23, startPoint y: 48, endPoint x: -34, endPoint y: 50, distance: 11.1
click at [0, 50] on html "Home Inbounds Shipping Plans Problems Inventory Products Replenishments Orders …" at bounding box center [294, 129] width 588 height 258
paste input "1856326-902500"
type input "114-1856326-9025003"
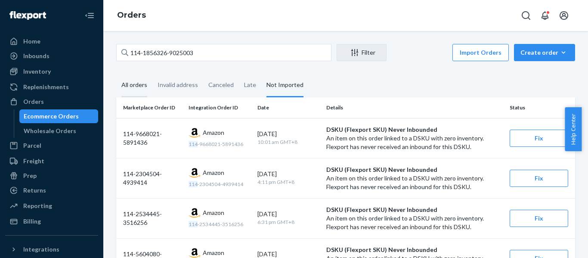
click at [126, 85] on div "All orders" at bounding box center [134, 86] width 26 height 24
click at [116, 74] on input "All orders" at bounding box center [116, 74] width 0 height 0
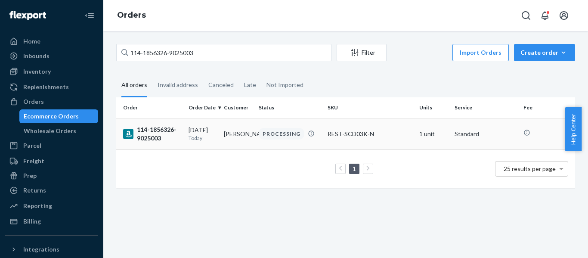
click at [157, 130] on div "114-1856326-9025003" at bounding box center [152, 133] width 59 height 17
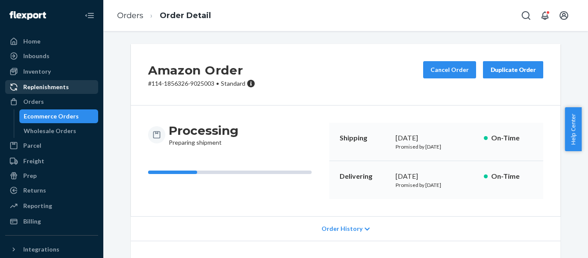
click at [37, 100] on div "Orders" at bounding box center [33, 101] width 21 height 9
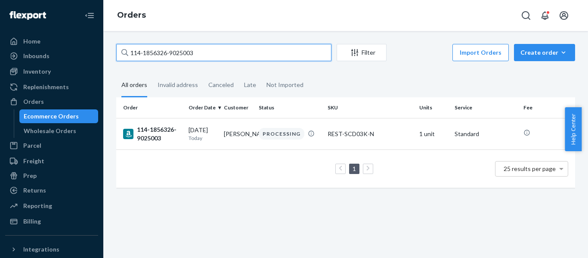
drag, startPoint x: 151, startPoint y: 55, endPoint x: 3, endPoint y: 58, distance: 148.2
click at [3, 58] on div "Home Inbounds Shipping Plans Problems Inventory Products Replenishments Orders …" at bounding box center [294, 129] width 588 height 258
paste input "1-8826578-1131444"
type input "111-8826578-1131444"
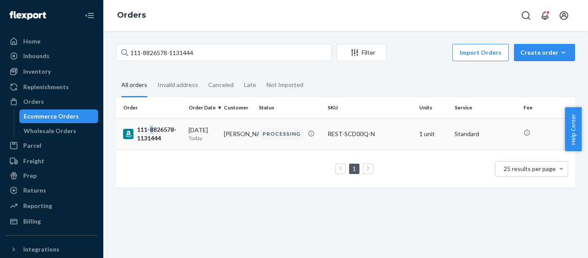
click at [152, 132] on div "111-8826578-1131444" at bounding box center [152, 133] width 59 height 17
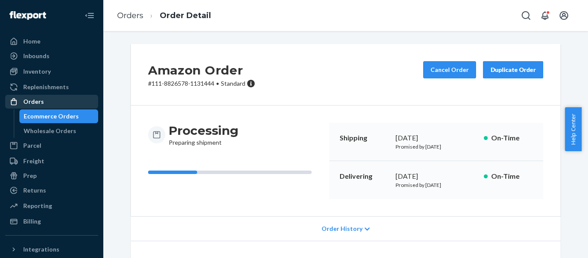
click at [40, 101] on div "Orders" at bounding box center [33, 101] width 21 height 9
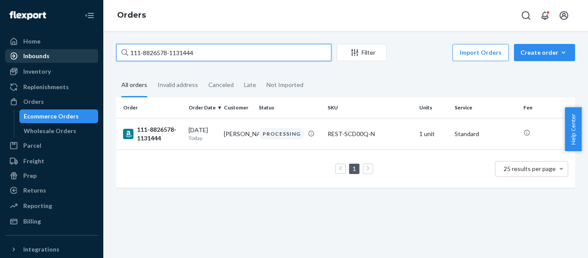
drag, startPoint x: 129, startPoint y: 53, endPoint x: 16, endPoint y: 61, distance: 113.5
click at [31, 59] on div "Home Inbounds Shipping Plans Problems Inventory Products Replenishments Orders …" at bounding box center [294, 129] width 588 height 258
paste input "2-8524554-0221063"
type input "112-8524554-0221063"
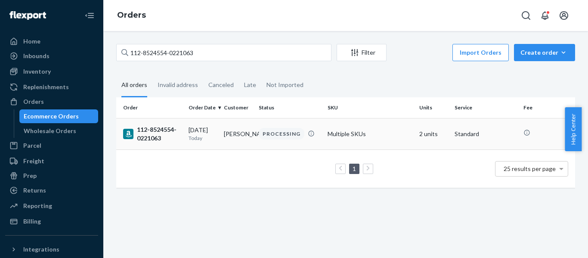
click at [146, 125] on div "112-8524554-0221063" at bounding box center [152, 133] width 59 height 17
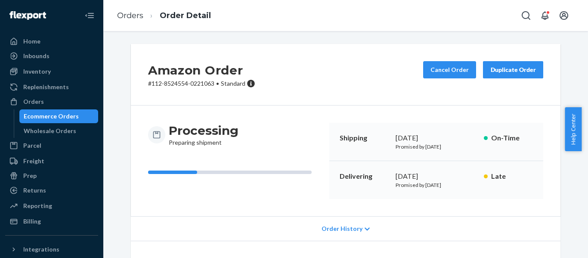
drag, startPoint x: 48, startPoint y: 102, endPoint x: 87, endPoint y: 94, distance: 39.5
click at [48, 102] on div "Orders" at bounding box center [51, 102] width 91 height 12
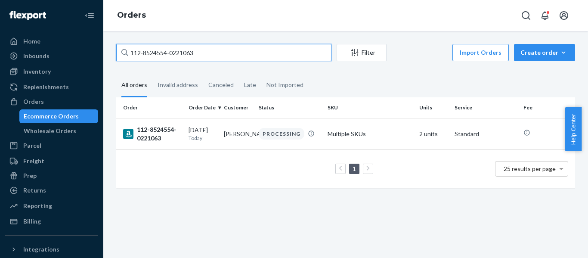
drag, startPoint x: 226, startPoint y: 53, endPoint x: 0, endPoint y: 67, distance: 226.1
click at [0, 67] on div "Home Inbounds Shipping Plans Problems Inventory Products Replenishments Orders …" at bounding box center [294, 129] width 588 height 258
paste input "[PHONE_NUMBER]"
type input "113-8031809-0037863"
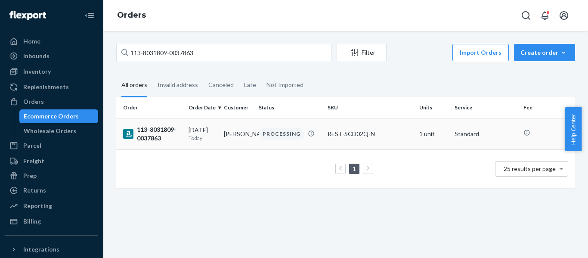
click at [148, 134] on div "113-8031809-0037863" at bounding box center [152, 133] width 59 height 17
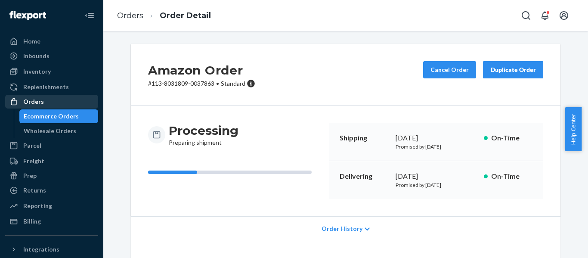
click at [28, 101] on div "Orders" at bounding box center [33, 101] width 21 height 9
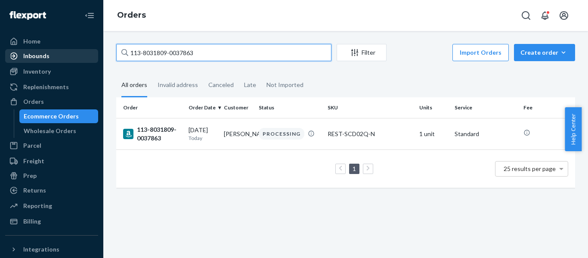
click at [53, 58] on div "Home Inbounds Shipping Plans Problems Inventory Products Replenishments Orders …" at bounding box center [294, 129] width 588 height 258
paste input "1-1958533-3900218"
type input "111-1958533-3900218"
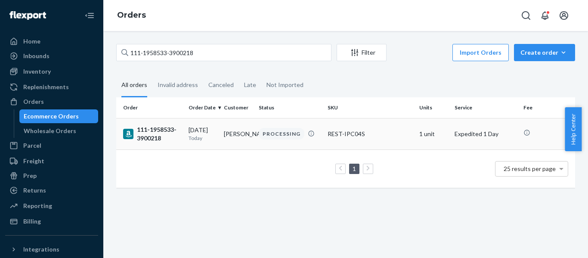
drag, startPoint x: 156, startPoint y: 133, endPoint x: 30, endPoint y: 134, distance: 126.2
click at [156, 133] on div "111-1958533-3900218" at bounding box center [152, 133] width 59 height 17
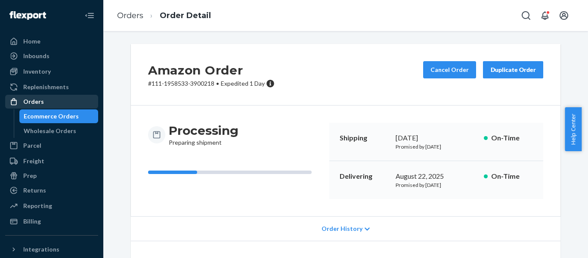
click at [40, 105] on div "Orders" at bounding box center [33, 101] width 21 height 9
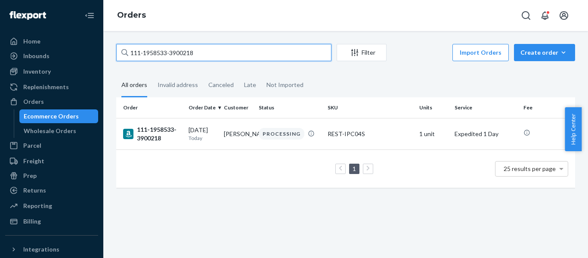
click at [48, 78] on div "Home Inbounds Shipping Plans Problems Inventory Products Replenishments Orders …" at bounding box center [294, 129] width 588 height 258
paste input "2-4208510-0025807"
type input "112-4208510-0025807"
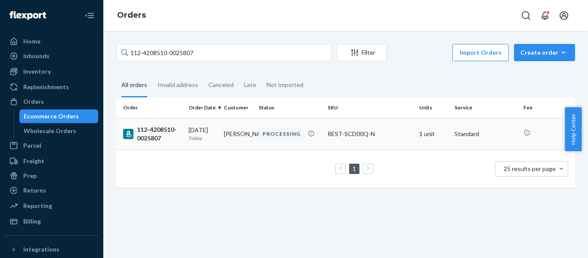
click at [137, 135] on div "112-4208510-0025807" at bounding box center [152, 133] width 59 height 17
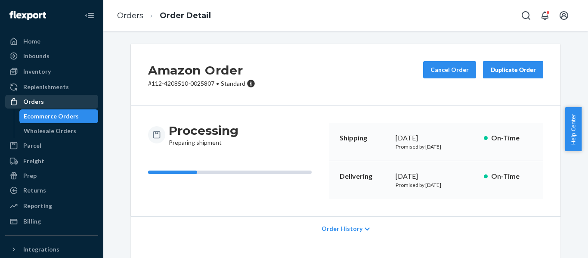
click at [37, 105] on div "Orders" at bounding box center [33, 101] width 21 height 9
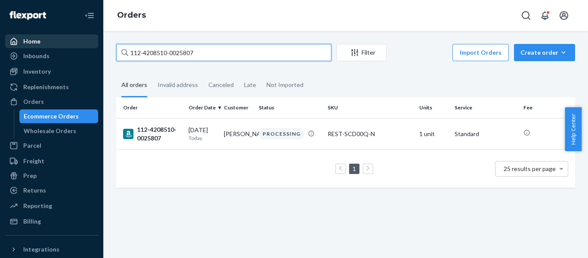
drag, startPoint x: 214, startPoint y: 50, endPoint x: 82, endPoint y: 40, distance: 132.2
click at [112, 36] on div "112-4208510-0025807 Filter Import Orders Create order Ecommerce order Removal o…" at bounding box center [345, 144] width 485 height 227
paste input "4-0214571-4953002"
type input "114-0214571-4953002"
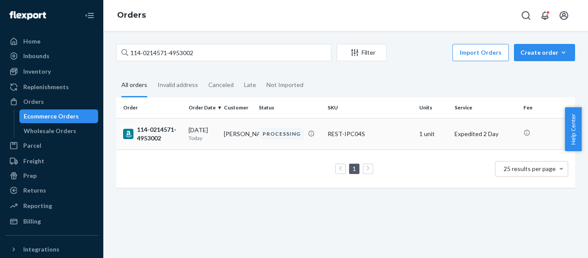
click at [151, 132] on div "114-0214571-4953002" at bounding box center [152, 133] width 59 height 17
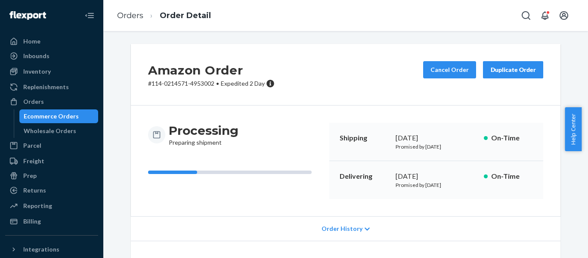
click at [196, 194] on div "Processing Preparing shipment" at bounding box center [235, 161] width 174 height 76
click at [29, 101] on div "Orders" at bounding box center [33, 101] width 21 height 9
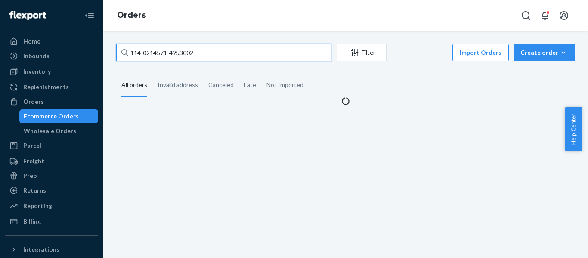
drag, startPoint x: 70, startPoint y: 51, endPoint x: -72, endPoint y: 53, distance: 142.1
click at [0, 53] on html "Home Inbounds Shipping Plans Problems Inventory Products Replenishments Orders …" at bounding box center [294, 129] width 588 height 258
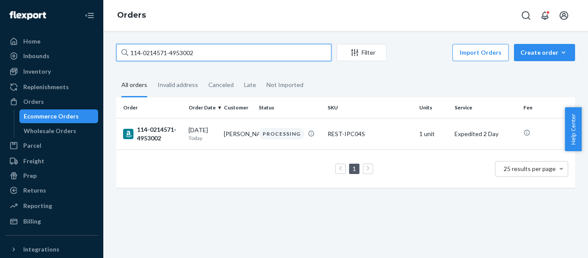
paste input "2075747-2457814"
type input "114-2075747-2457814"
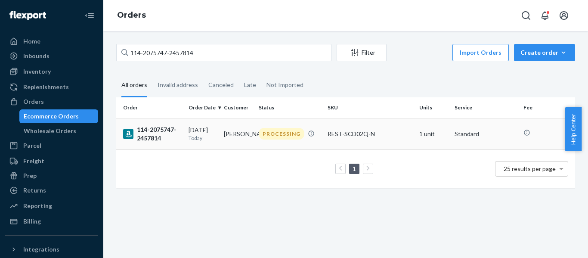
click at [157, 130] on div "114-2075747-2457814" at bounding box center [152, 133] width 59 height 17
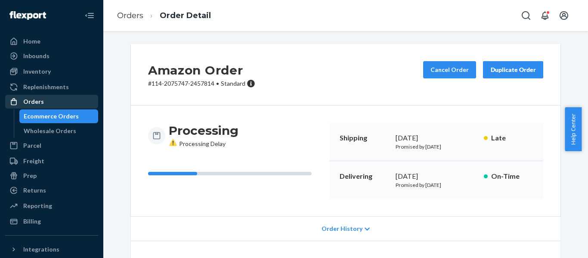
click at [35, 102] on div "Orders" at bounding box center [33, 101] width 21 height 9
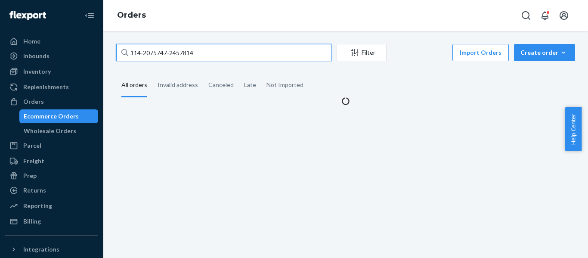
drag, startPoint x: -28, startPoint y: 60, endPoint x: -47, endPoint y: 64, distance: 18.5
click at [0, 64] on html "Home Inbounds Shipping Plans Problems Inventory Products Replenishments Orders …" at bounding box center [294, 129] width 588 height 258
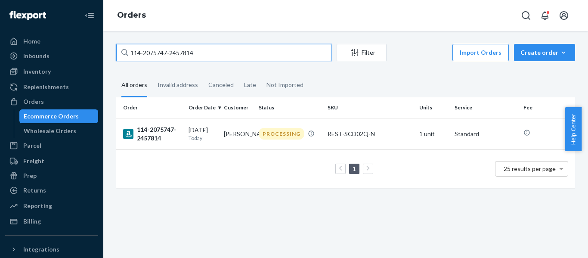
paste input "1-8226688-4529062"
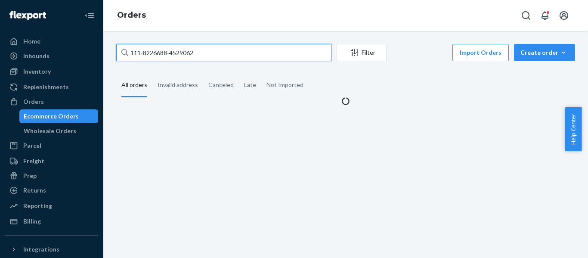
type input "111-8226688-4529062"
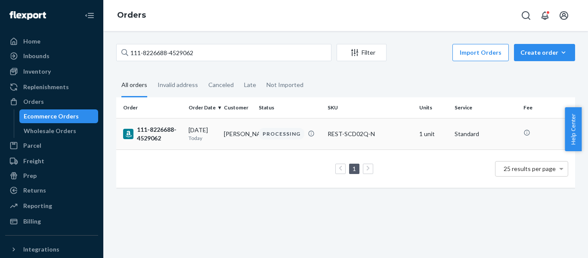
click at [143, 137] on div "111-8226688-4529062" at bounding box center [152, 133] width 59 height 17
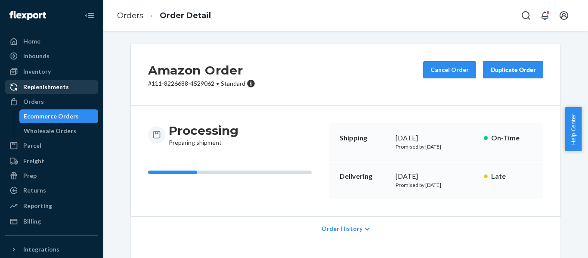
click at [36, 98] on div "Orders" at bounding box center [33, 101] width 21 height 9
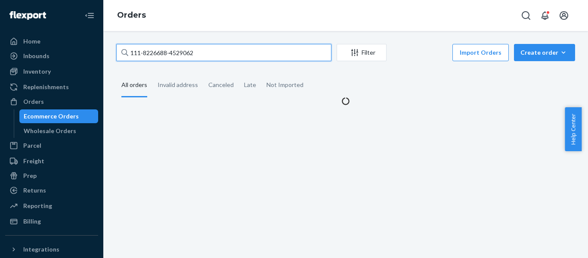
drag, startPoint x: 163, startPoint y: 61, endPoint x: -120, endPoint y: 70, distance: 283.5
click at [0, 70] on html "Home Inbounds Shipping Plans Problems Inventory Products Replenishments Orders …" at bounding box center [294, 129] width 588 height 258
paste input "7237543-4448246"
type input "111-7237543-4448246"
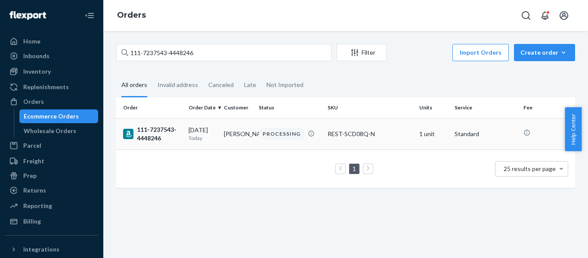
click at [155, 128] on div "111-7237543-4448246" at bounding box center [152, 133] width 59 height 17
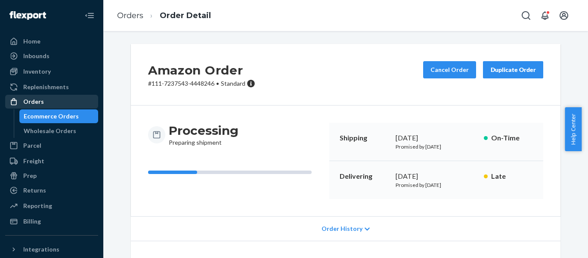
click at [25, 102] on div "Orders" at bounding box center [33, 101] width 21 height 9
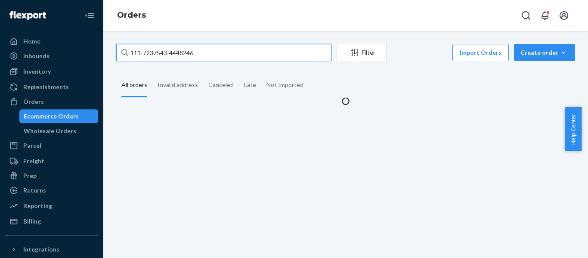
drag, startPoint x: 142, startPoint y: 51, endPoint x: -21, endPoint y: 62, distance: 163.6
click at [0, 62] on html "Home Inbounds Shipping Plans Problems Inventory Products Replenishments Orders …" at bounding box center [294, 129] width 588 height 258
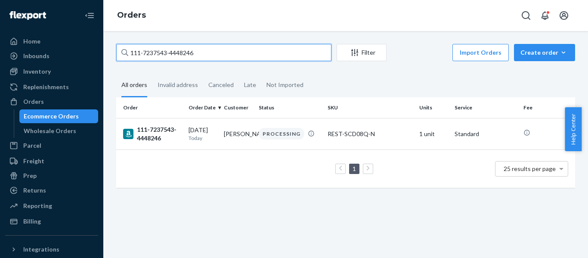
paste input "3-8336140-1597822"
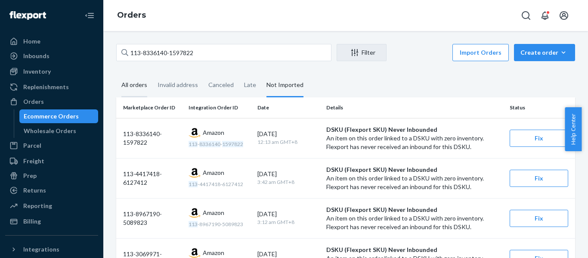
click at [131, 85] on div "All orders" at bounding box center [134, 86] width 26 height 24
click at [116, 74] on input "All orders" at bounding box center [116, 74] width 0 height 0
click at [131, 90] on div "All orders" at bounding box center [134, 86] width 26 height 24
click at [116, 74] on input "All orders" at bounding box center [116, 74] width 0 height 0
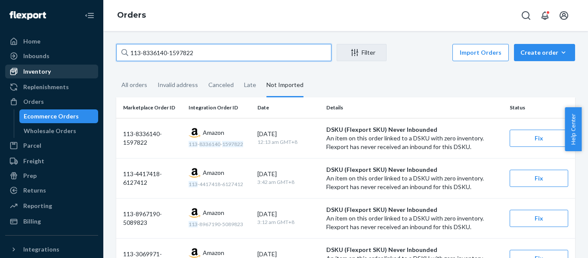
drag, startPoint x: 193, startPoint y: 55, endPoint x: 15, endPoint y: 77, distance: 179.7
click at [15, 77] on div "Home Inbounds Shipping Plans Problems Inventory Products Replenishments Orders …" at bounding box center [294, 129] width 588 height 258
paste input "7000639-5096243"
type input "113-7000639-5096243"
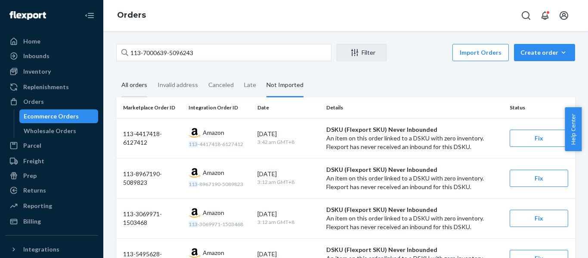
click at [126, 92] on div "All orders" at bounding box center [134, 86] width 26 height 24
click at [116, 74] on input "All orders" at bounding box center [116, 74] width 0 height 0
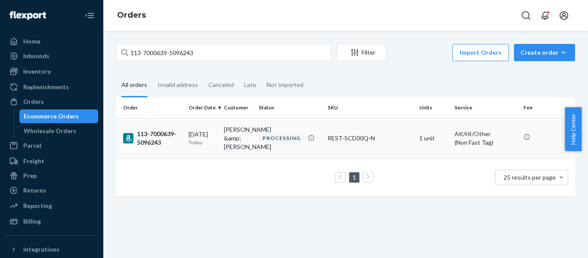
click at [165, 139] on div "113-7000639-5096243" at bounding box center [152, 138] width 59 height 17
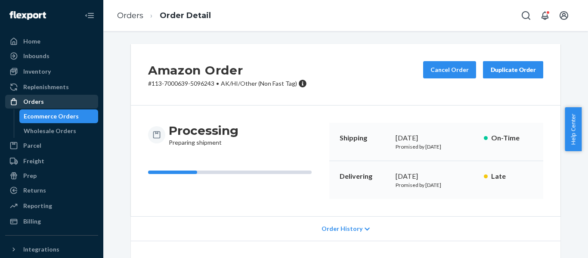
click at [41, 101] on div "Orders" at bounding box center [33, 101] width 21 height 9
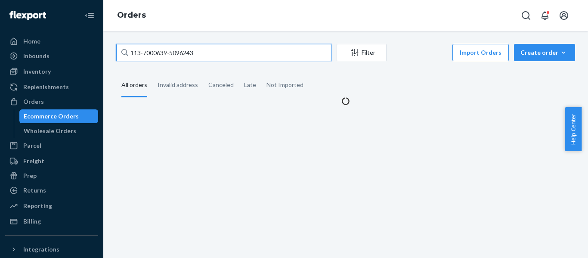
drag, startPoint x: 207, startPoint y: 53, endPoint x: -28, endPoint y: 58, distance: 234.3
click at [0, 58] on html "Home Inbounds Shipping Plans Problems Inventory Products Replenishments Orders …" at bounding box center [294, 129] width 588 height 258
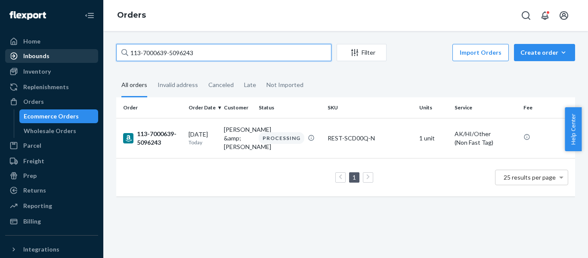
paste input "4-7810355-837941"
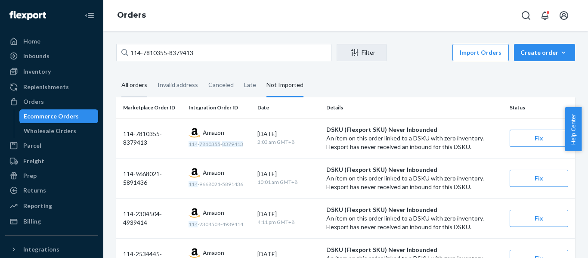
click at [123, 84] on div "All orders" at bounding box center [134, 86] width 26 height 24
click at [116, 74] on input "All orders" at bounding box center [116, 74] width 0 height 0
click at [15, 89] on div "Home Inbounds Shipping Plans Problems Inventory Products Replenishments Orders …" at bounding box center [294, 129] width 588 height 258
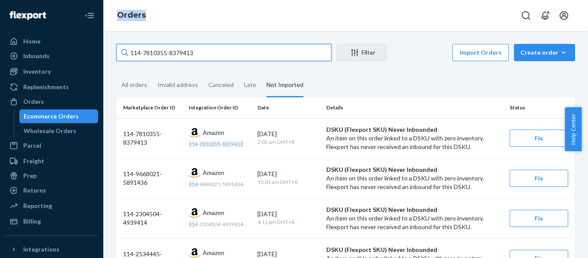
click at [205, 58] on input "114-7810355-8379413" at bounding box center [223, 52] width 215 height 17
drag, startPoint x: 203, startPoint y: 52, endPoint x: -11, endPoint y: 53, distance: 214.5
click at [0, 53] on html "Home Inbounds Shipping Plans Problems Inventory Products Replenishments Orders …" at bounding box center [294, 129] width 588 height 258
paste input "2-8524554-022106"
type input "112-8524554-0221063"
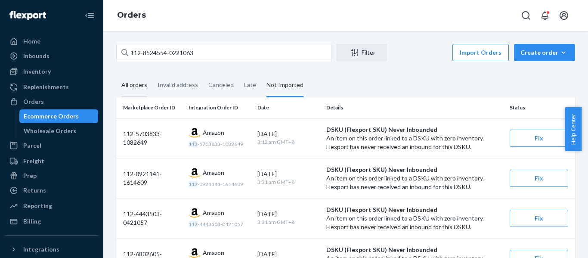
click at [138, 85] on div "All orders" at bounding box center [134, 86] width 26 height 24
click at [116, 74] on input "All orders" at bounding box center [116, 74] width 0 height 0
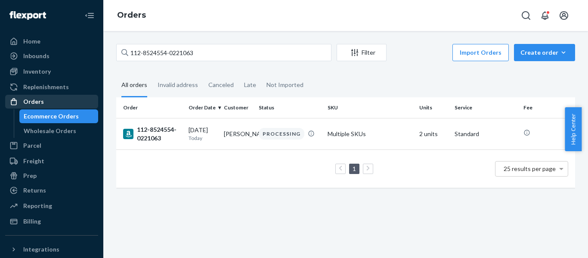
drag, startPoint x: 153, startPoint y: 137, endPoint x: 22, endPoint y: 99, distance: 136.9
click at [151, 137] on div "112-8524554-0221063" at bounding box center [152, 133] width 59 height 17
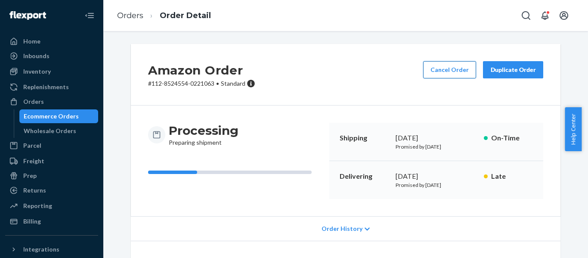
click at [452, 67] on button "Cancel Order" at bounding box center [449, 69] width 53 height 17
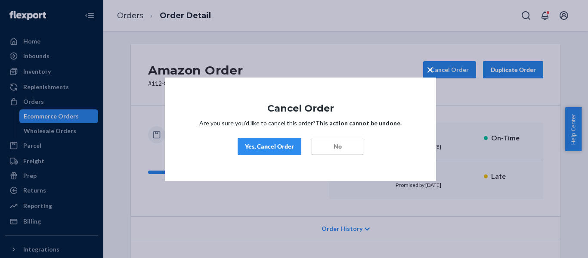
click at [274, 149] on div "Yes, Cancel Order" at bounding box center [269, 146] width 49 height 9
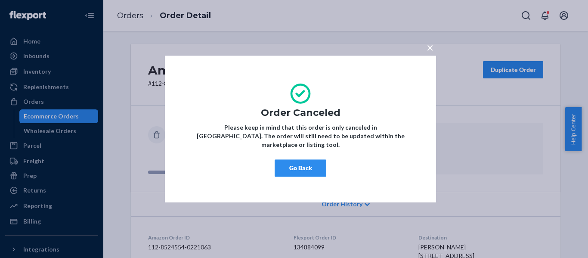
click at [319, 167] on button "Go Back" at bounding box center [301, 167] width 52 height 17
